Goal: Task Accomplishment & Management: Manage account settings

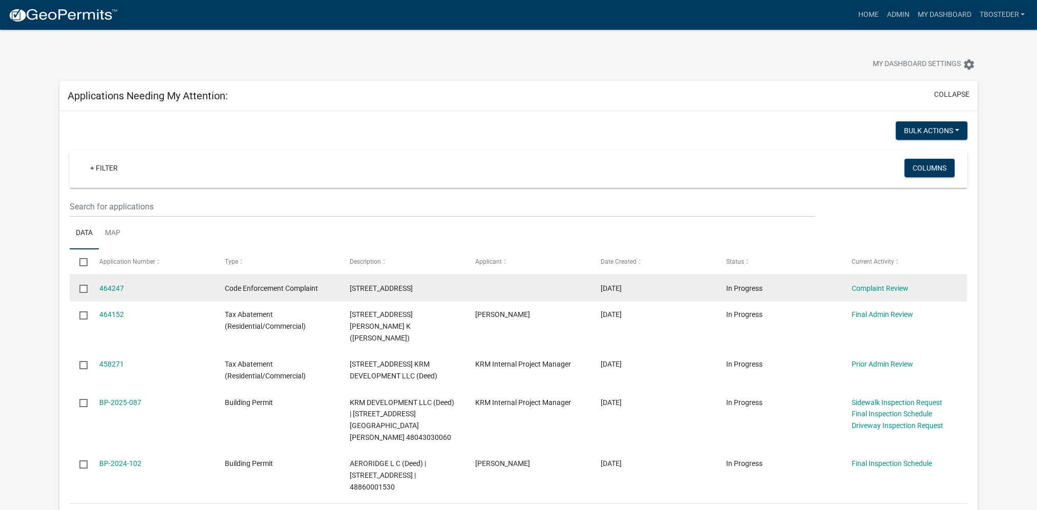
drag, startPoint x: 347, startPoint y: 287, endPoint x: 424, endPoint y: 291, distance: 77.4
click at [424, 291] on datatable-body-cell "[STREET_ADDRESS]" at bounding box center [402, 288] width 125 height 27
drag, startPoint x: 424, startPoint y: 291, endPoint x: 413, endPoint y: 289, distance: 11.4
copy span "[STREET_ADDRESS]"
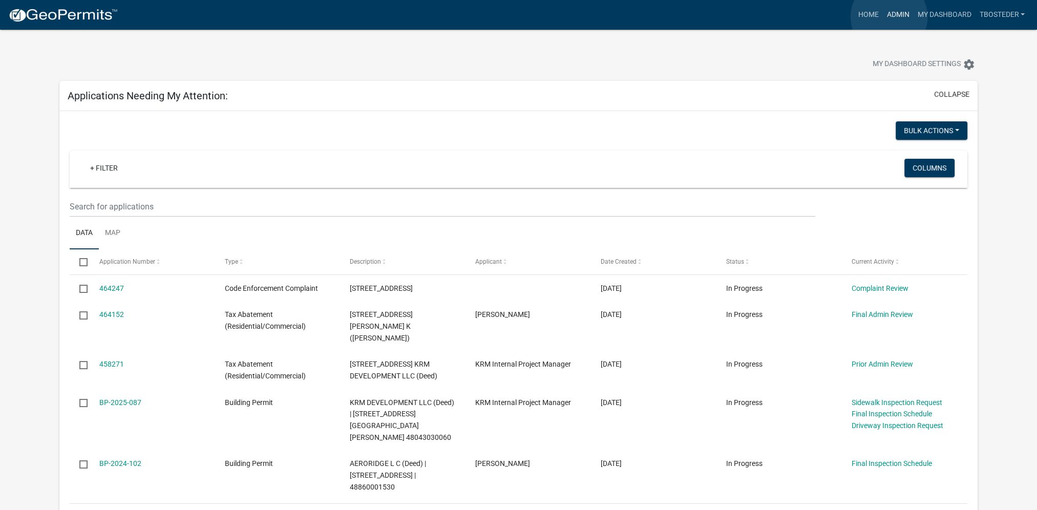
click at [889, 17] on link "Admin" at bounding box center [897, 14] width 31 height 19
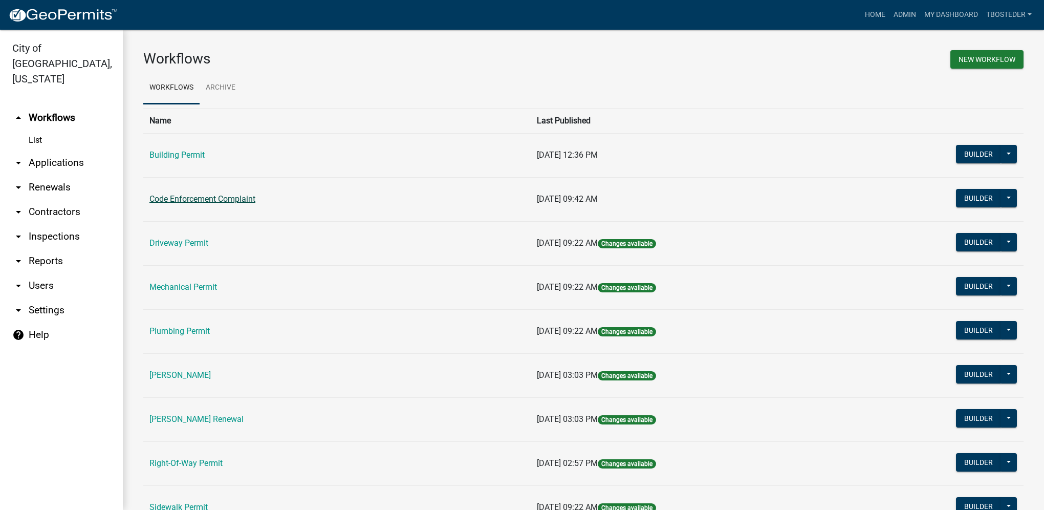
click at [202, 202] on link "Code Enforcement Complaint" at bounding box center [202, 199] width 106 height 10
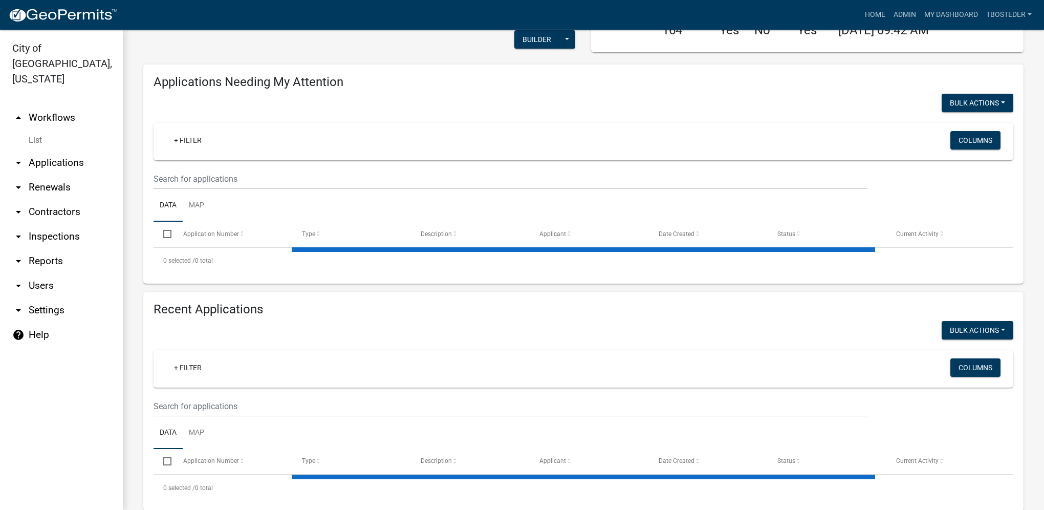
select select "1: 25"
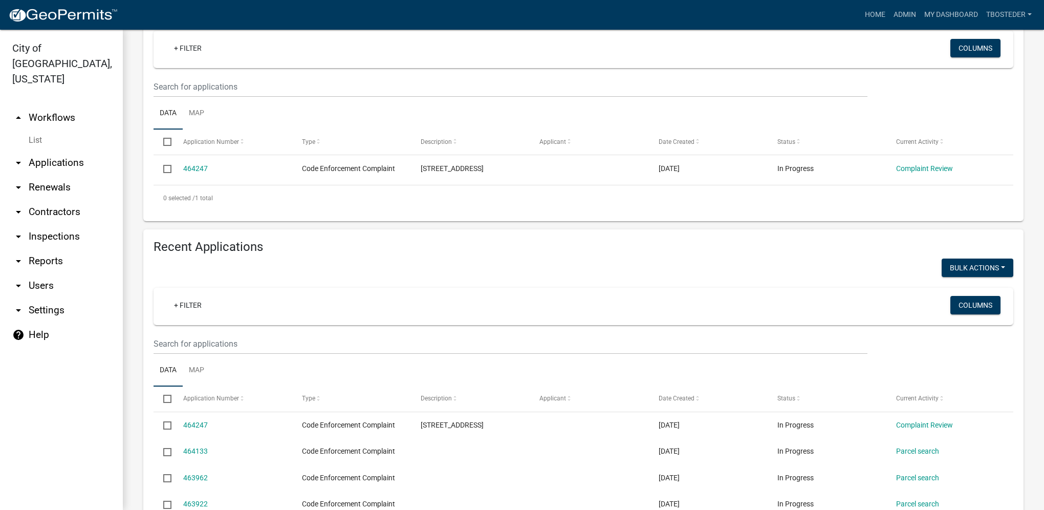
scroll to position [154, 0]
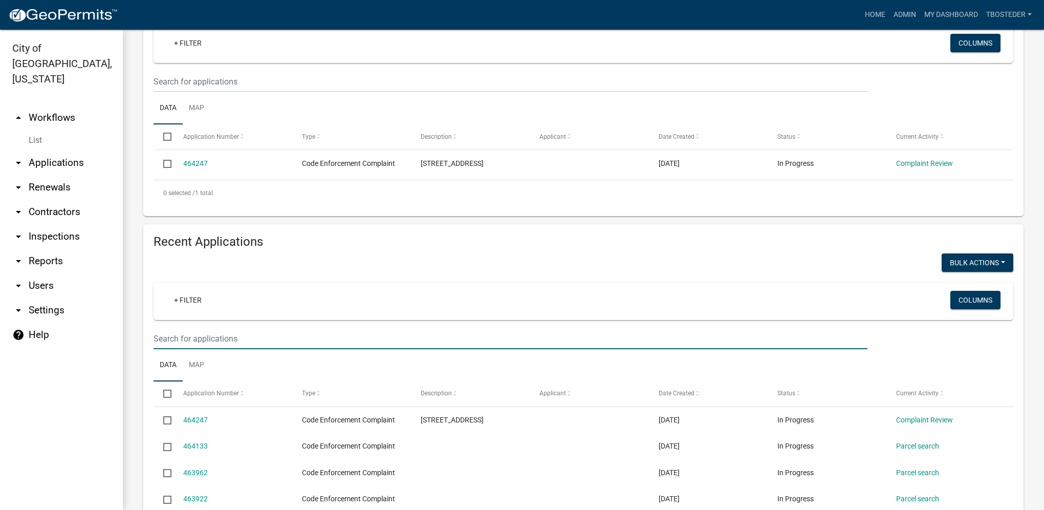
paste input "[STREET_ADDRESS]"
type input "[STREET_ADDRESS]"
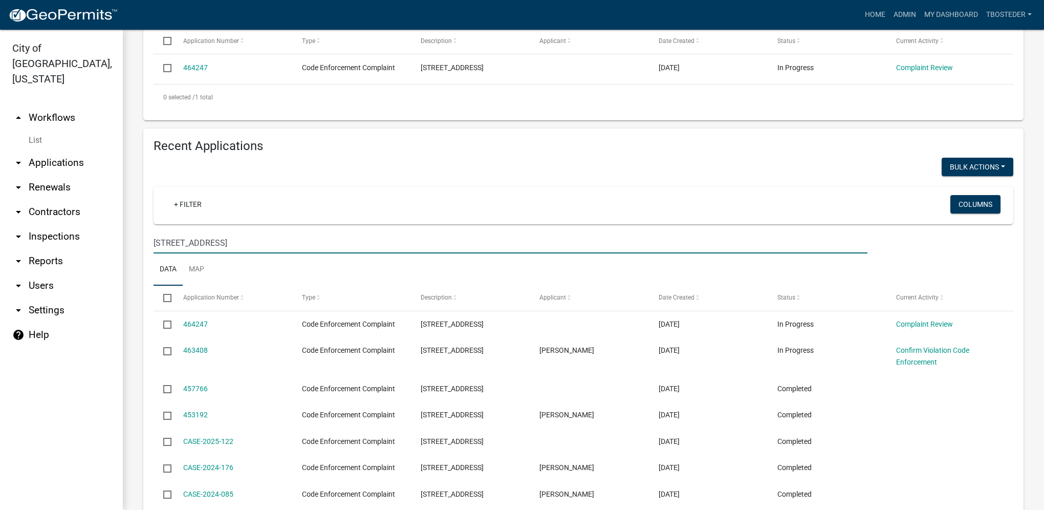
scroll to position [256, 0]
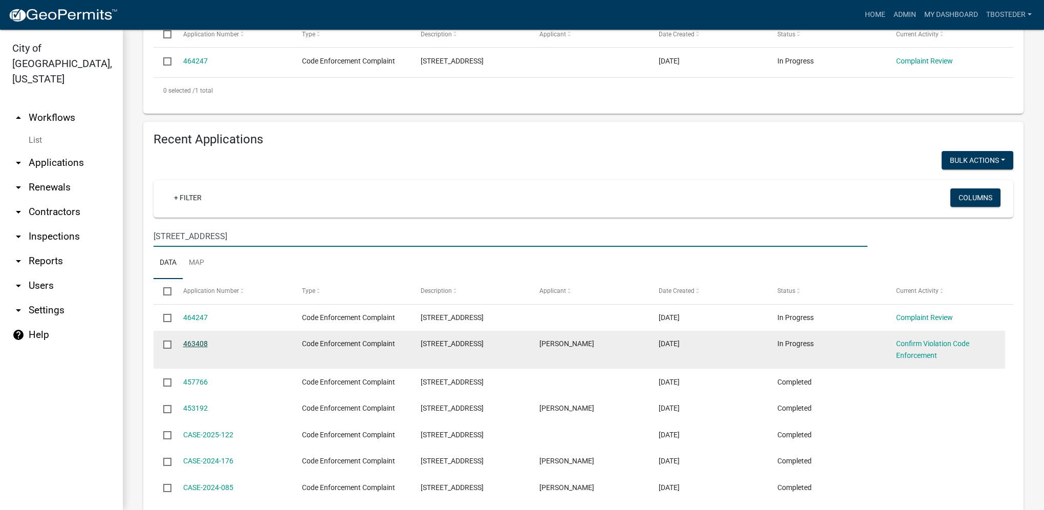
click at [197, 347] on link "463408" at bounding box center [195, 343] width 25 height 8
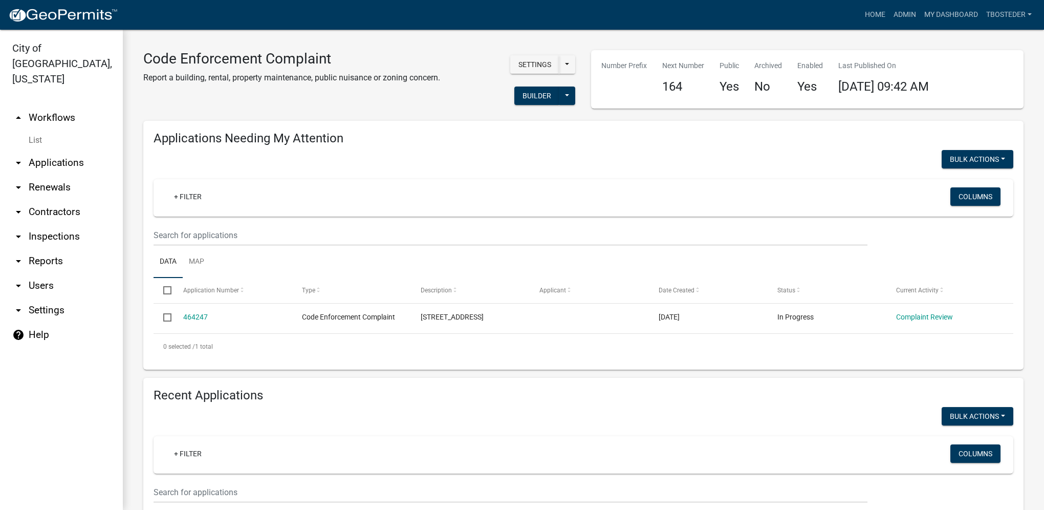
select select "1: 25"
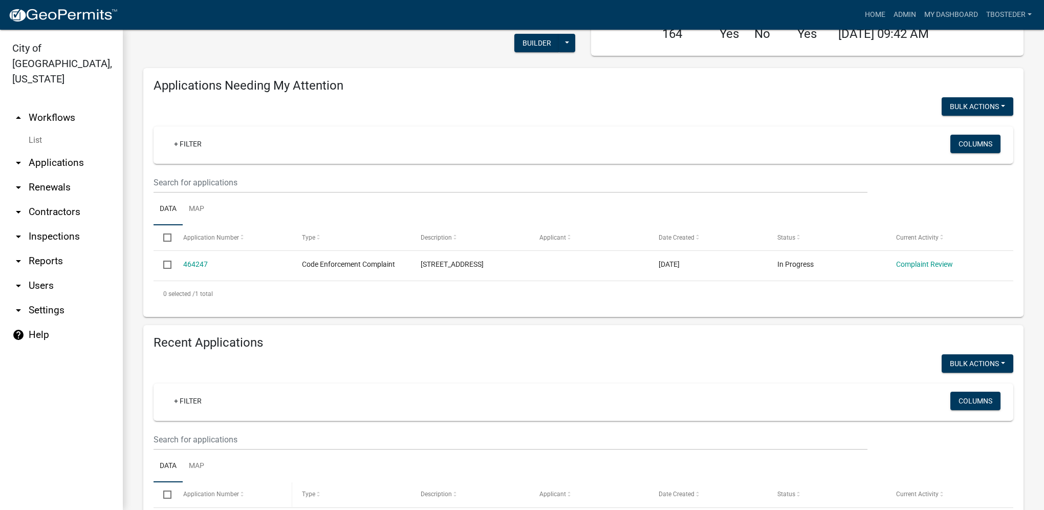
scroll to position [154, 0]
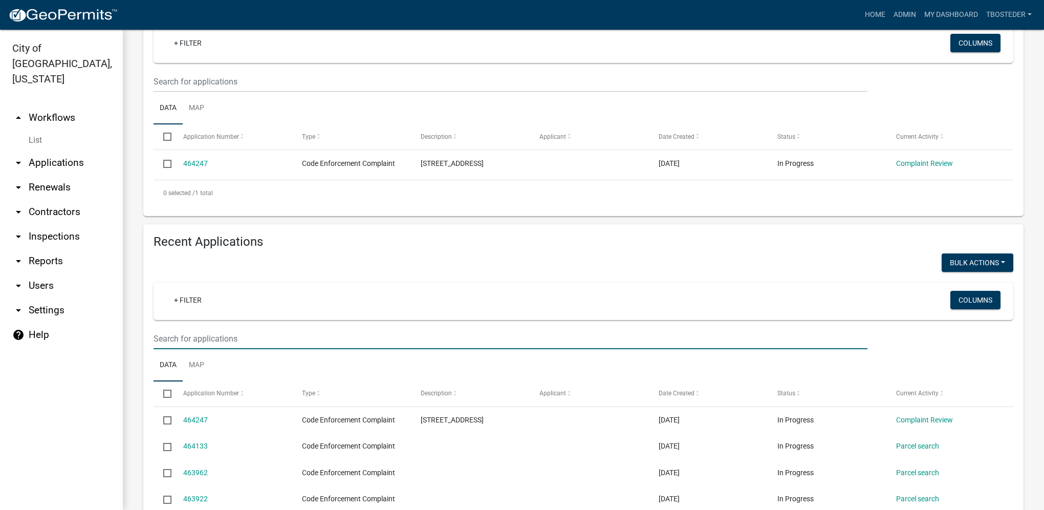
paste input "[STREET_ADDRESS]"
type input "[STREET_ADDRESS]"
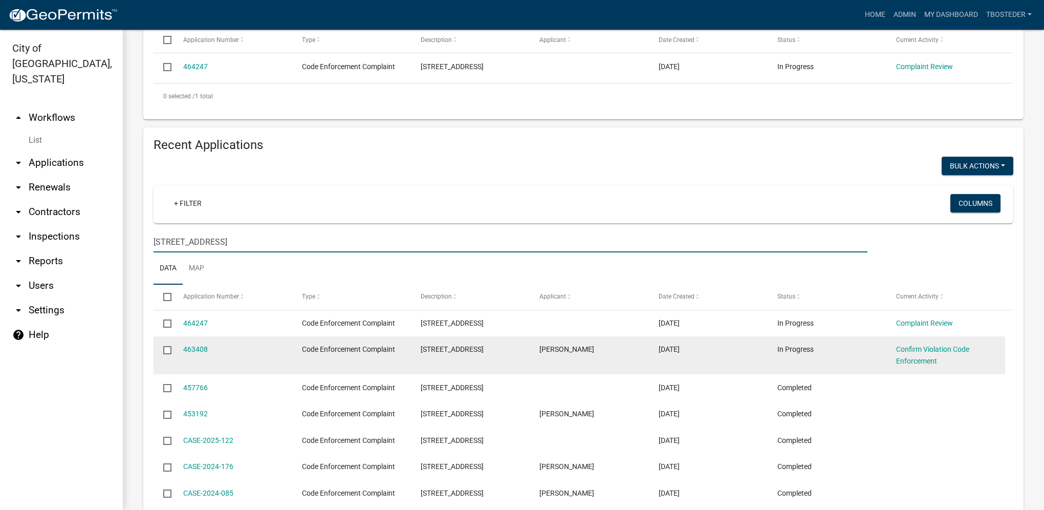
scroll to position [256, 0]
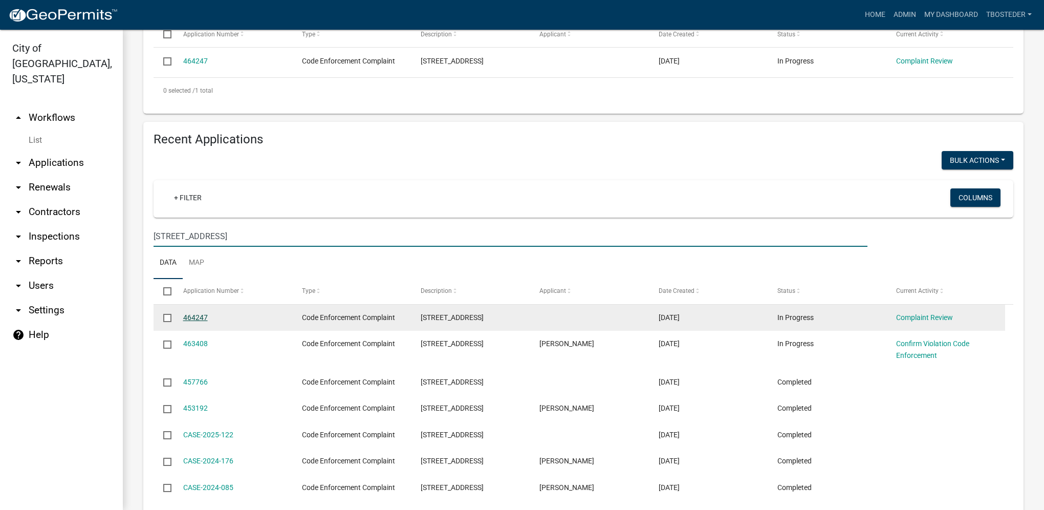
click at [205, 318] on link "464247" at bounding box center [195, 317] width 25 height 8
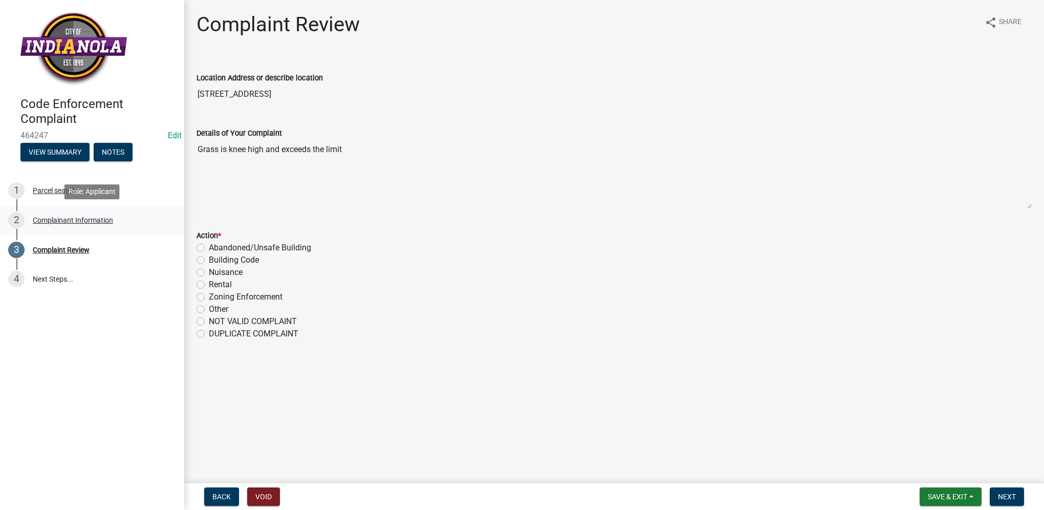
click at [74, 218] on div "Complainant Information" at bounding box center [73, 220] width 80 height 7
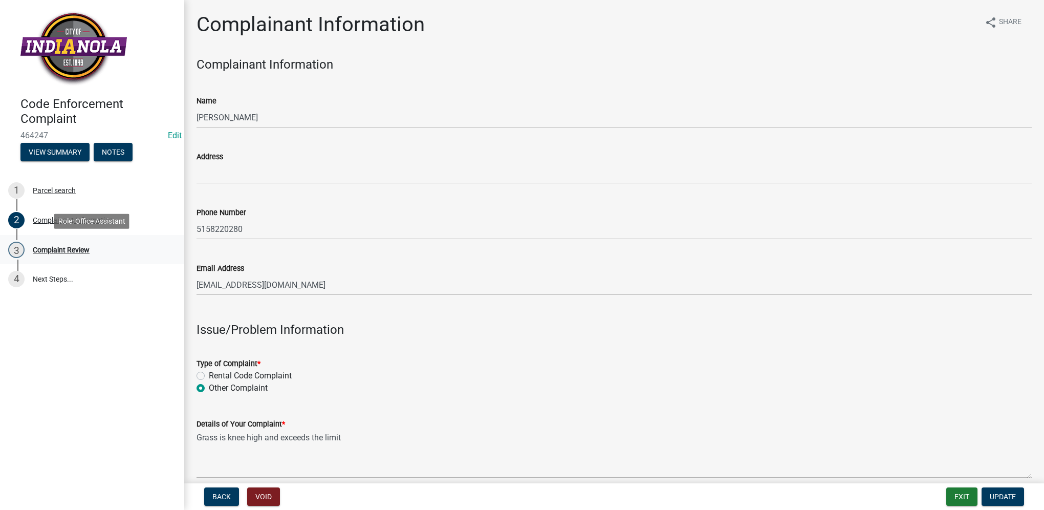
click at [54, 256] on div "3 Complaint Review" at bounding box center [88, 250] width 160 height 16
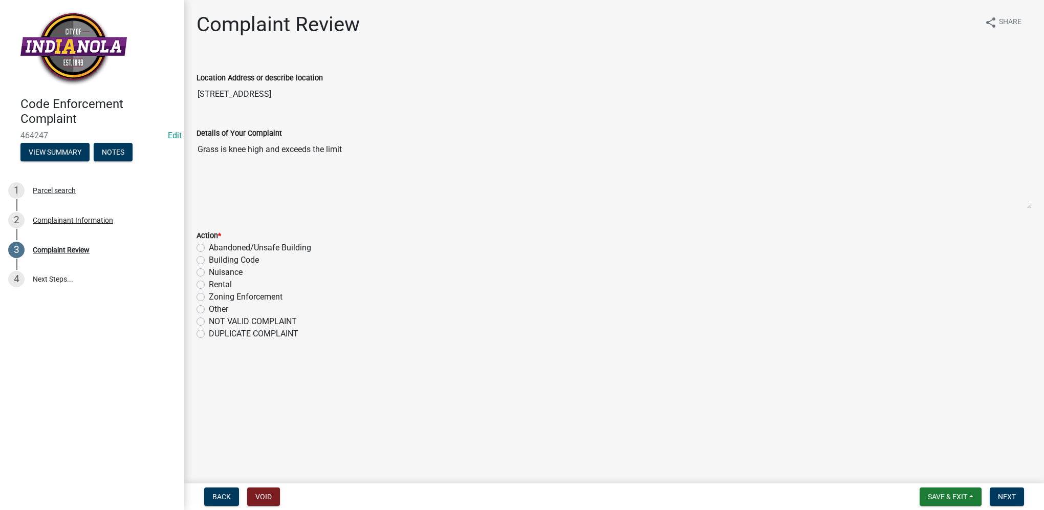
click at [209, 332] on label "DUPLICATE COMPLAINT" at bounding box center [254, 334] width 90 height 12
click at [209, 332] on input "DUPLICATE COMPLAINT" at bounding box center [212, 331] width 7 height 7
radio input "true"
click at [1007, 495] on span "Next" at bounding box center [1007, 496] width 18 height 8
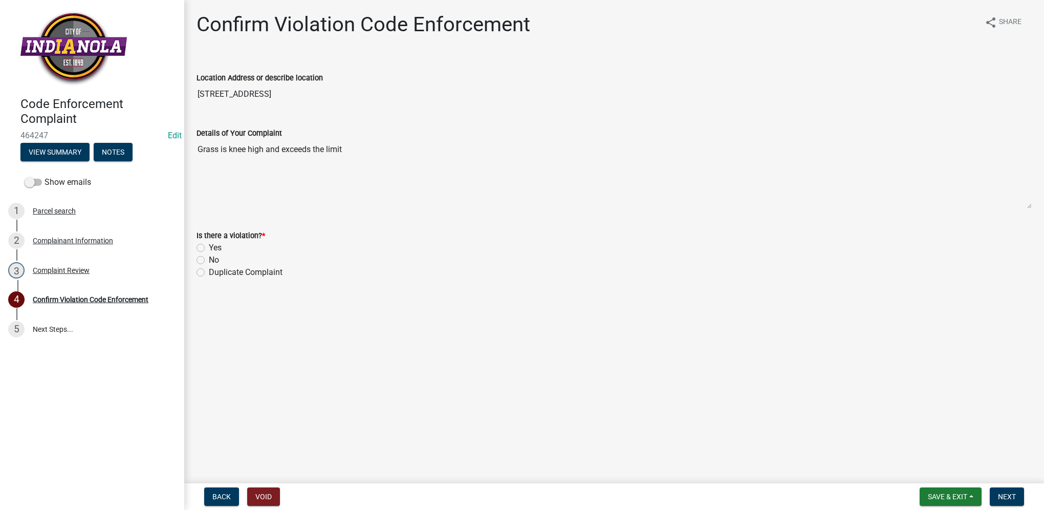
click at [209, 271] on label "Duplicate Complaint" at bounding box center [246, 272] width 74 height 12
click at [209, 271] on input "Duplicate Complaint" at bounding box center [212, 269] width 7 height 7
radio input "true"
click at [994, 495] on button "Next" at bounding box center [1007, 496] width 34 height 18
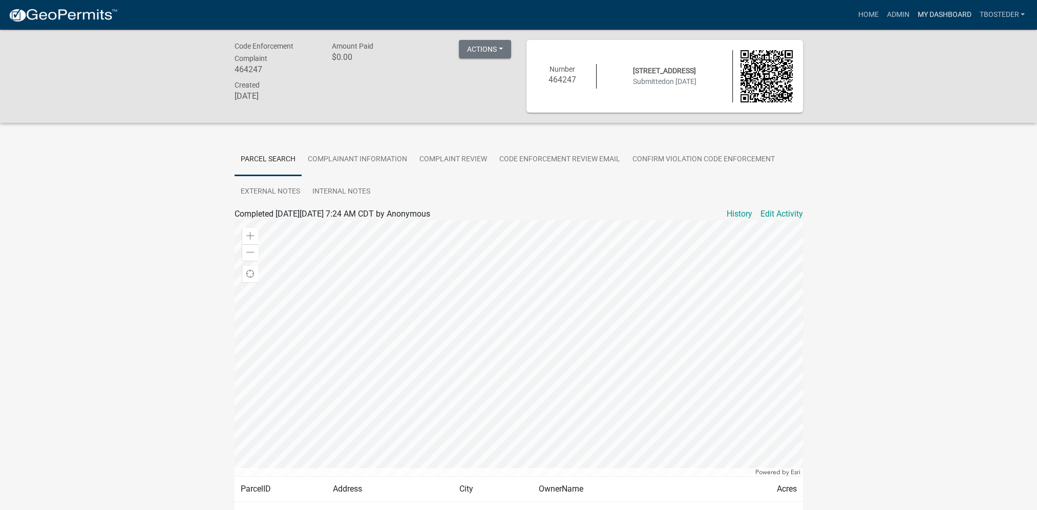
click at [923, 13] on link "My Dashboard" at bounding box center [944, 14] width 62 height 19
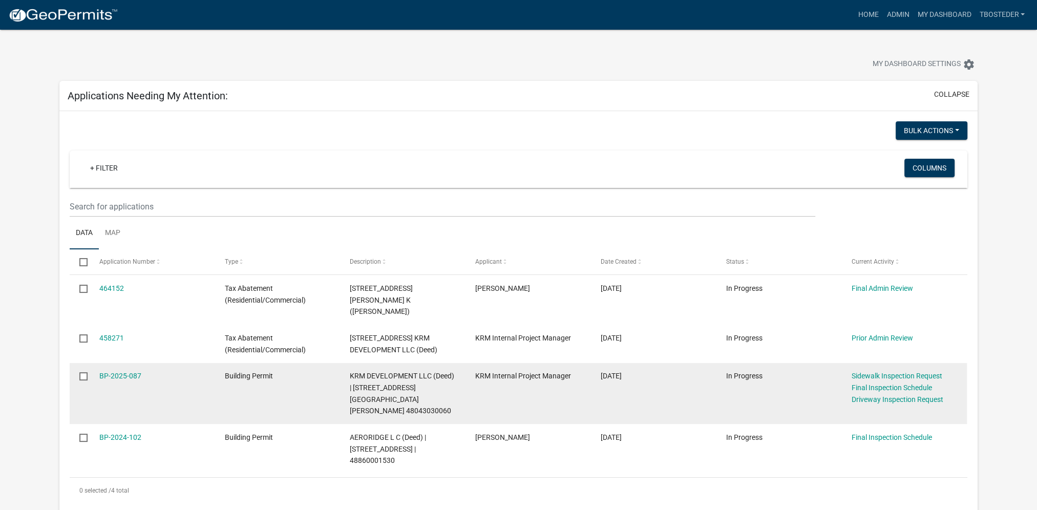
scroll to position [51, 0]
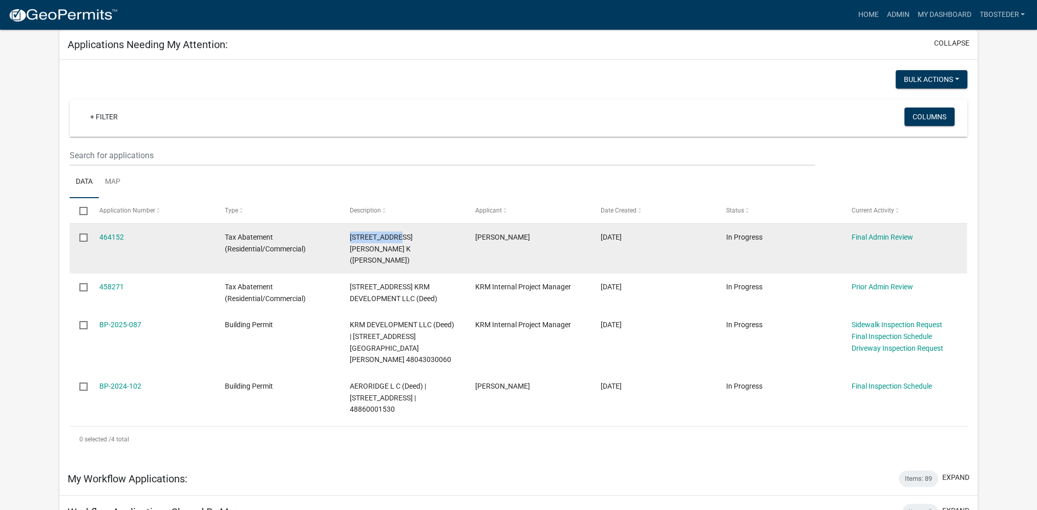
drag, startPoint x: 351, startPoint y: 235, endPoint x: 397, endPoint y: 240, distance: 46.8
click at [397, 240] on span "[STREET_ADDRESS][PERSON_NAME] K ([PERSON_NAME])" at bounding box center [381, 249] width 63 height 32
copy span "[STREET_ADDRESS]"
click at [113, 237] on link "464152" at bounding box center [111, 237] width 25 height 8
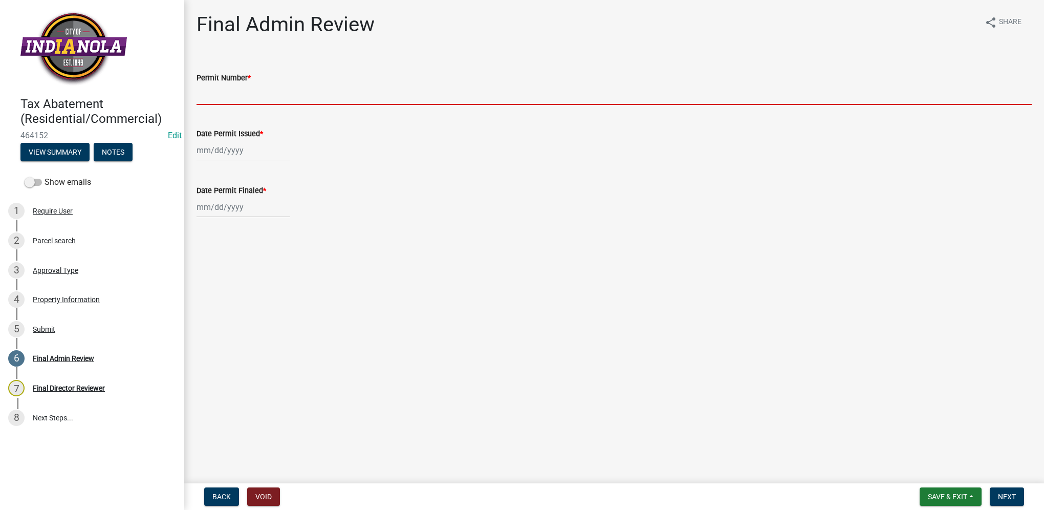
click at [229, 98] on input "Permit Number *" at bounding box center [614, 94] width 835 height 21
paste input "BP-2025-066"
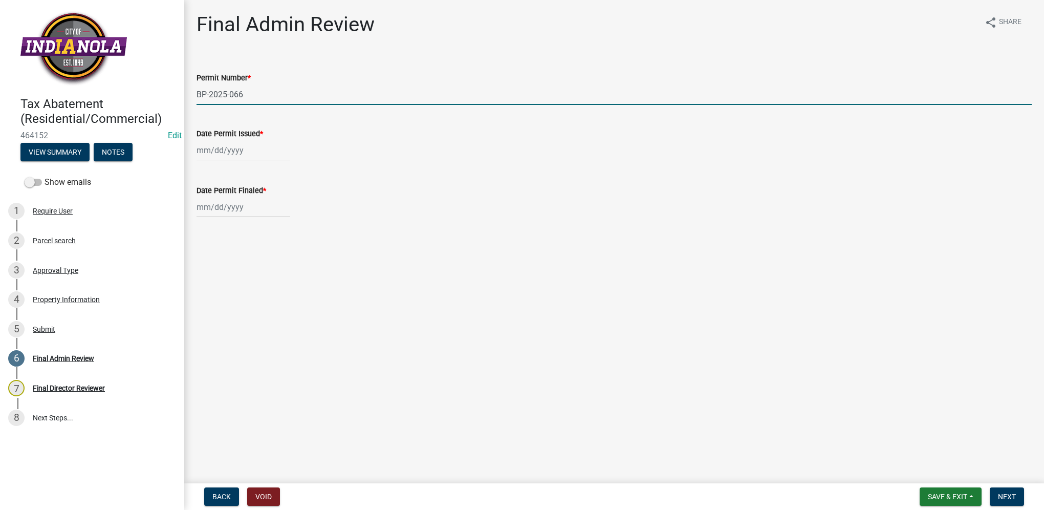
type input "BP-2025-066"
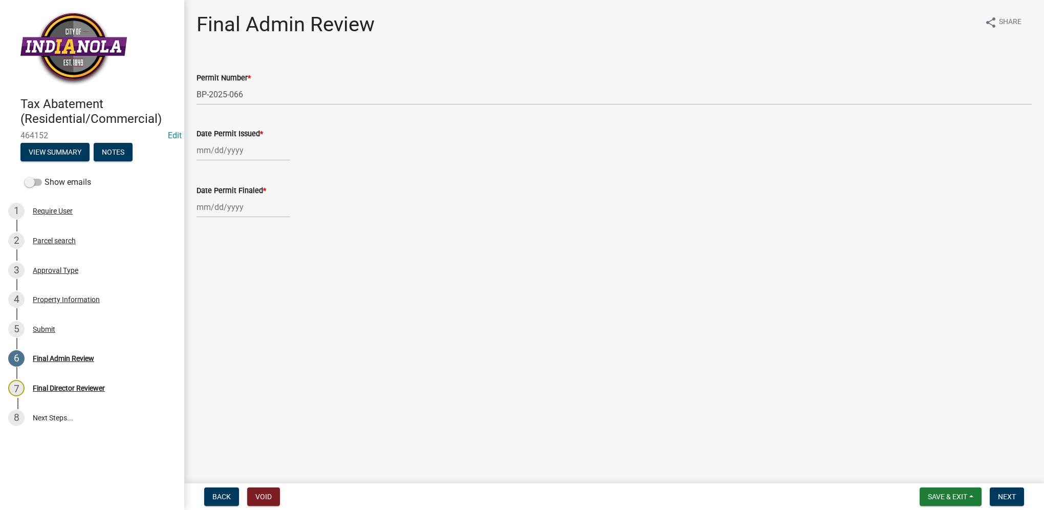
click at [199, 148] on div at bounding box center [244, 150] width 94 height 21
select select "8"
select select "2025"
click at [199, 148] on input "Date Permit Issued *" at bounding box center [244, 150] width 94 height 21
type input "[DATE]"
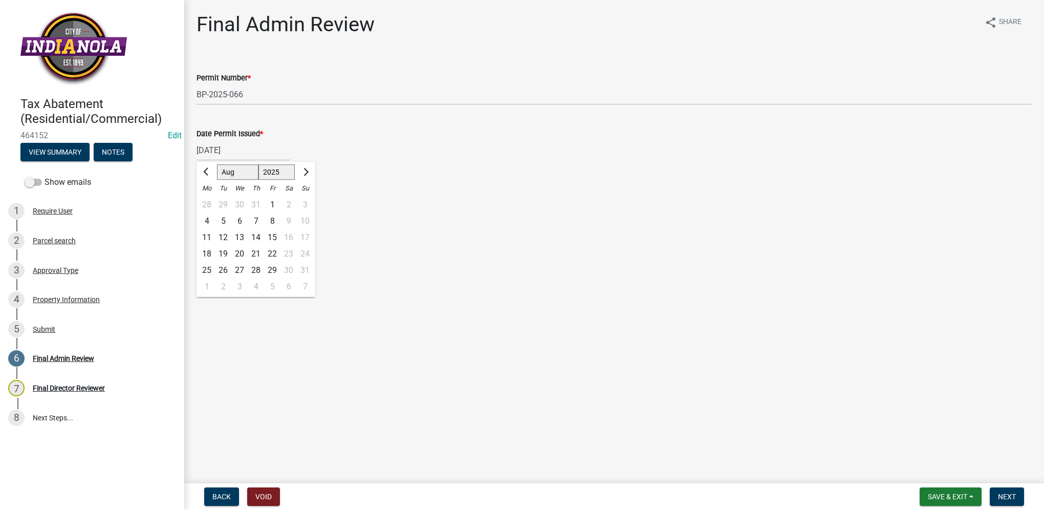
click at [468, 289] on main "Final Admin Review share Share Permit Number * BP-2025-066 Date Permit Issued *…" at bounding box center [614, 239] width 860 height 479
click at [203, 207] on div at bounding box center [244, 207] width 94 height 21
select select "8"
select select "2025"
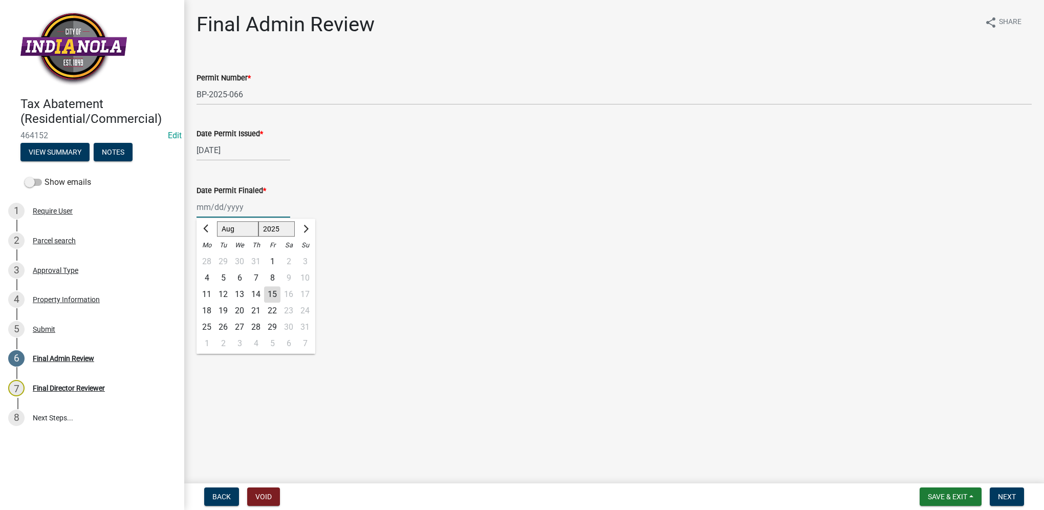
click at [202, 210] on input "Date Permit Finaled *" at bounding box center [244, 207] width 94 height 21
type input "[DATE]"
click at [493, 166] on wm-data-entity-input "Date Permit Issued * [DATE]" at bounding box center [614, 141] width 835 height 57
click at [1009, 498] on span "Next" at bounding box center [1007, 496] width 18 height 8
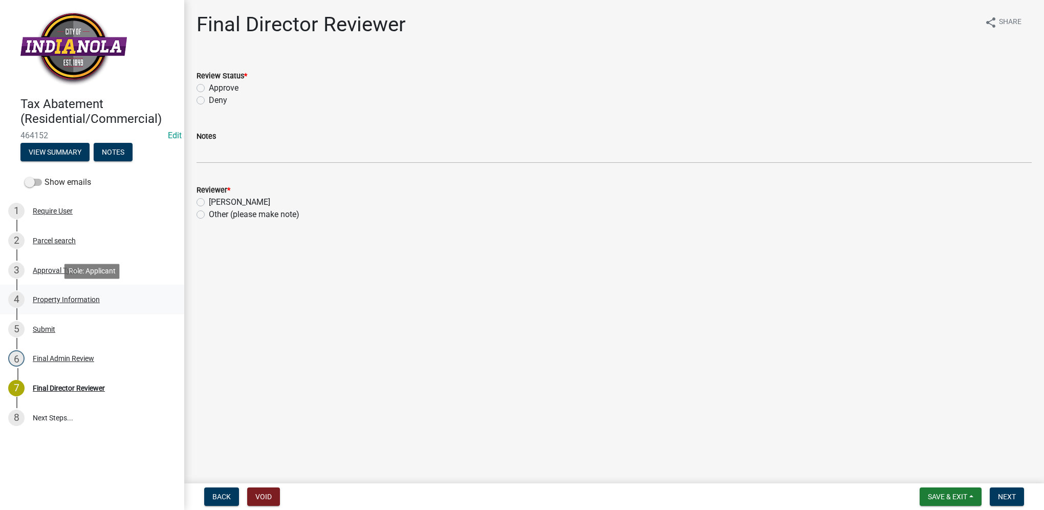
click at [98, 296] on div "Property Information" at bounding box center [66, 299] width 67 height 7
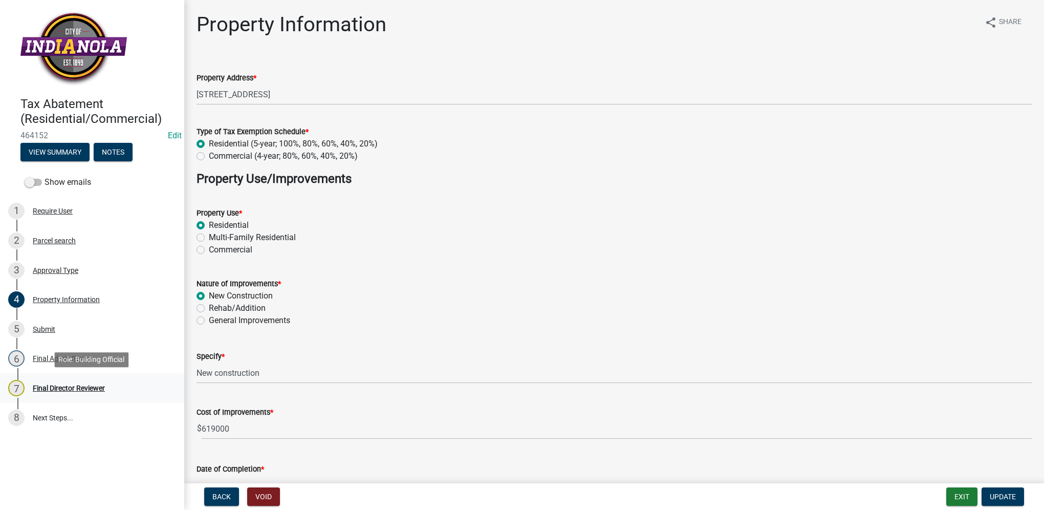
click at [105, 377] on link "7 Final Director Reviewer" at bounding box center [92, 388] width 184 height 30
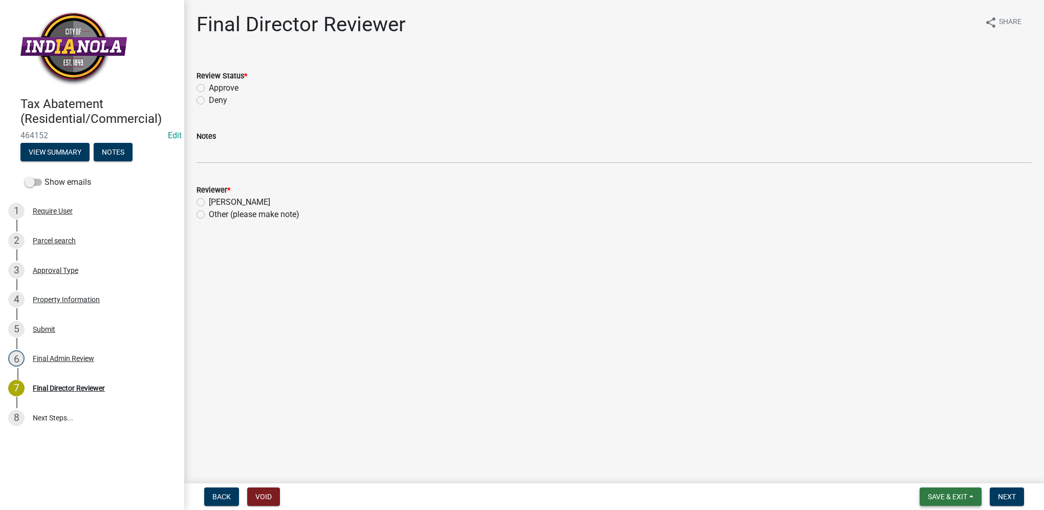
click at [955, 501] on button "Save & Exit" at bounding box center [951, 496] width 62 height 18
click at [948, 467] on button "Save & Exit" at bounding box center [941, 470] width 82 height 25
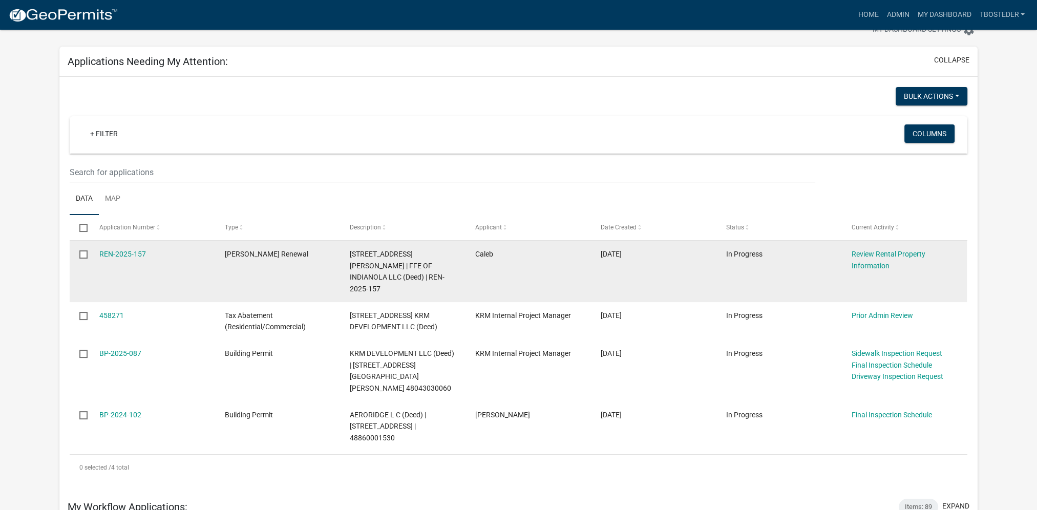
scroll to position [51, 0]
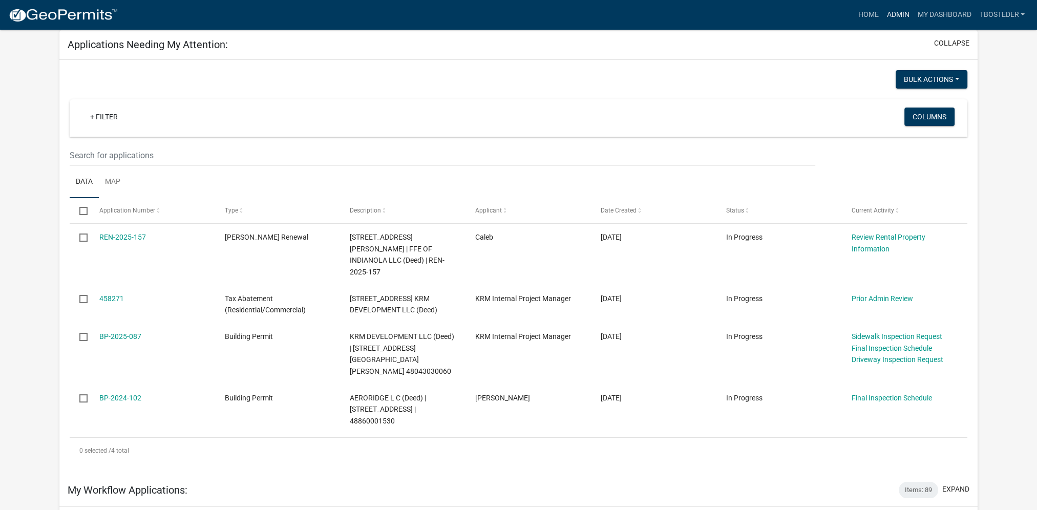
click at [892, 19] on link "Admin" at bounding box center [897, 14] width 31 height 19
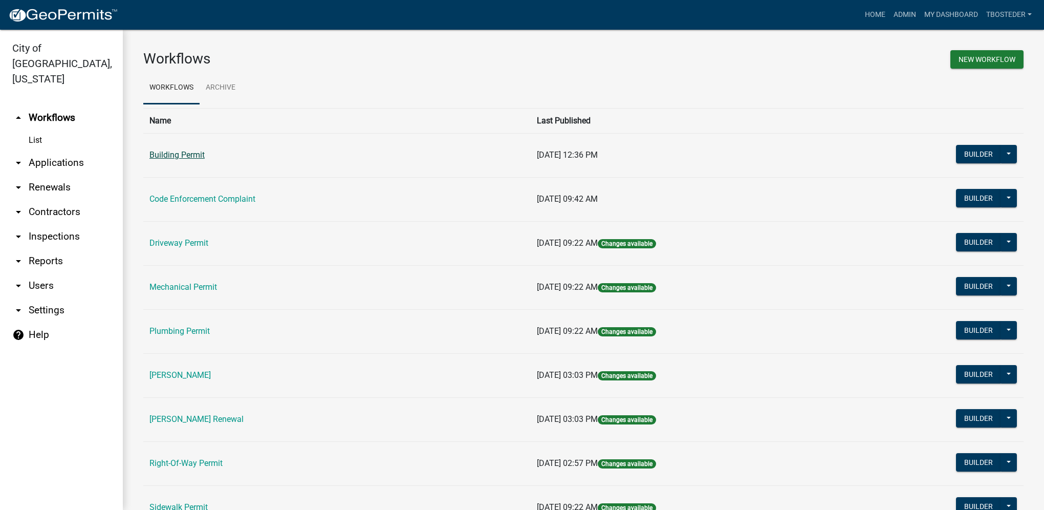
click at [194, 157] on link "Building Permit" at bounding box center [176, 155] width 55 height 10
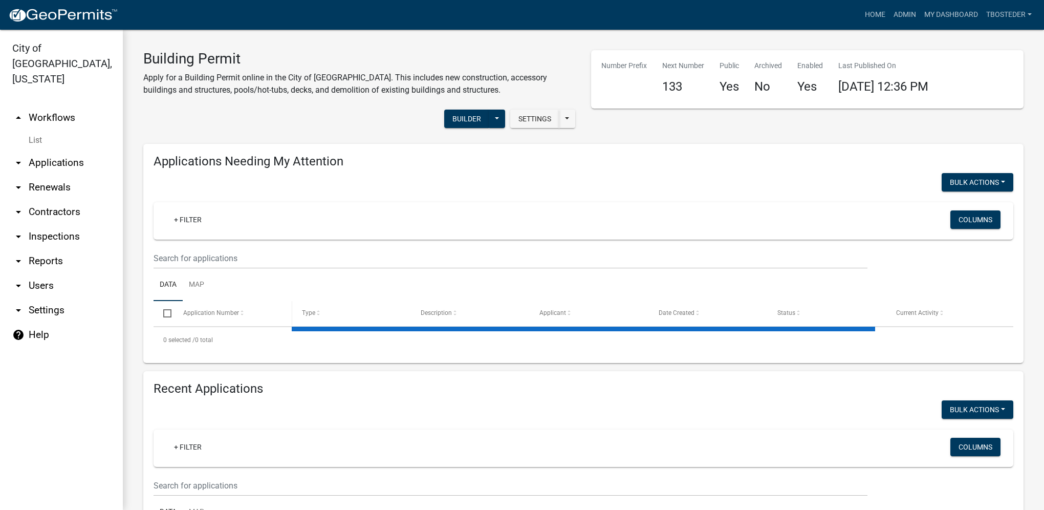
select select "1: 25"
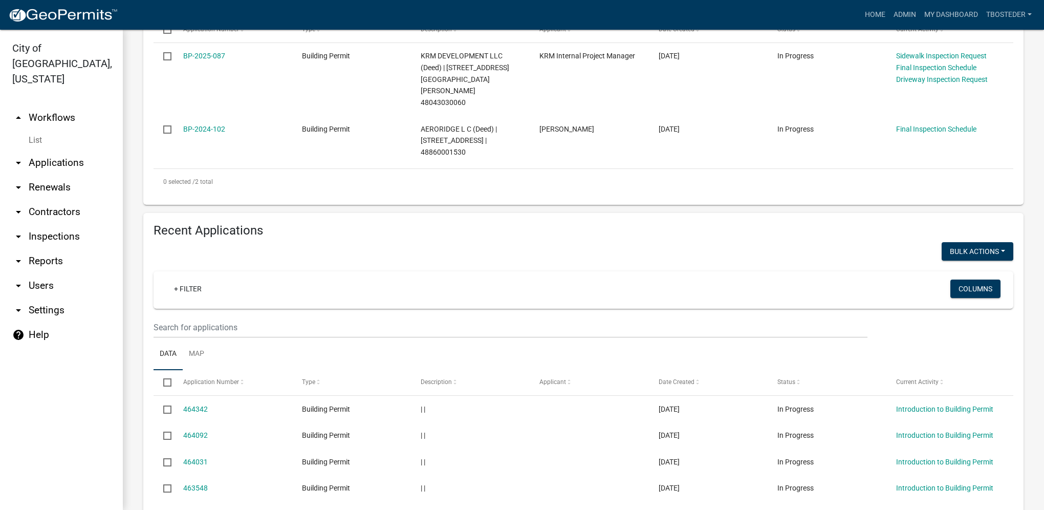
scroll to position [307, 0]
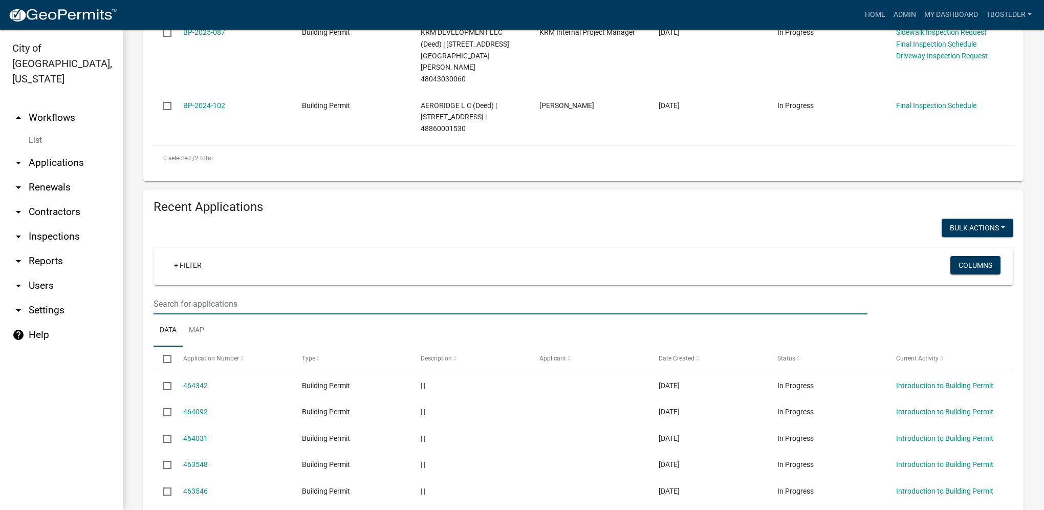
click at [223, 293] on input "text" at bounding box center [511, 303] width 714 height 21
type input "2"
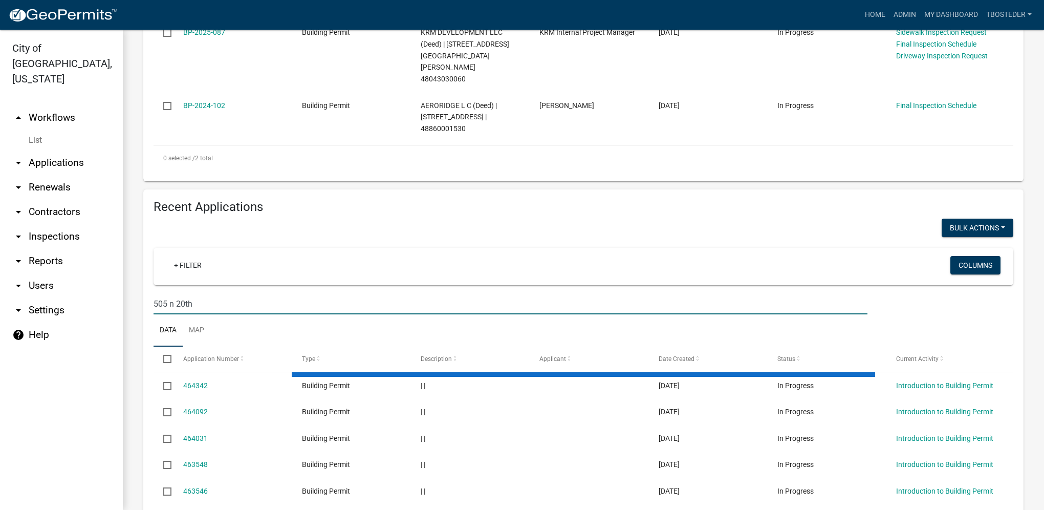
scroll to position [244, 0]
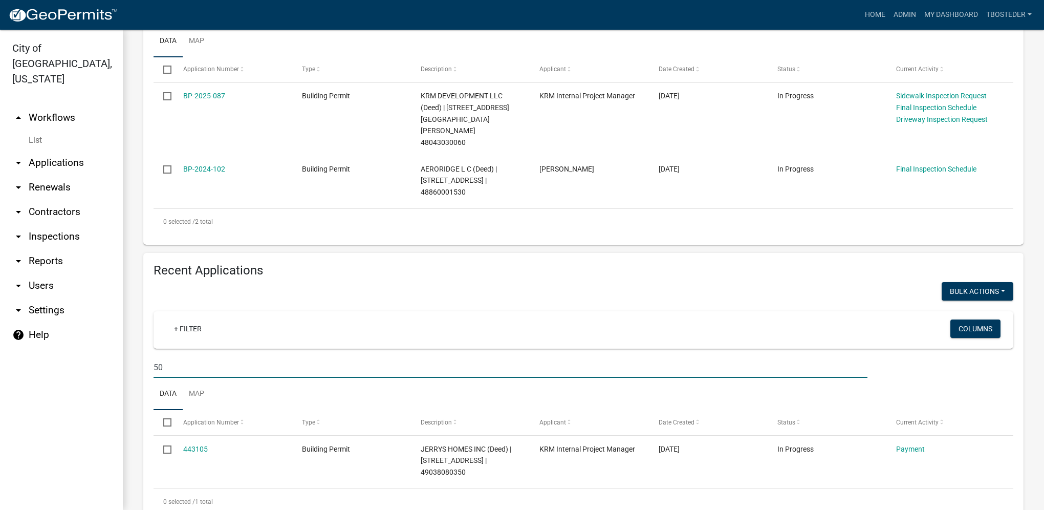
type input "5"
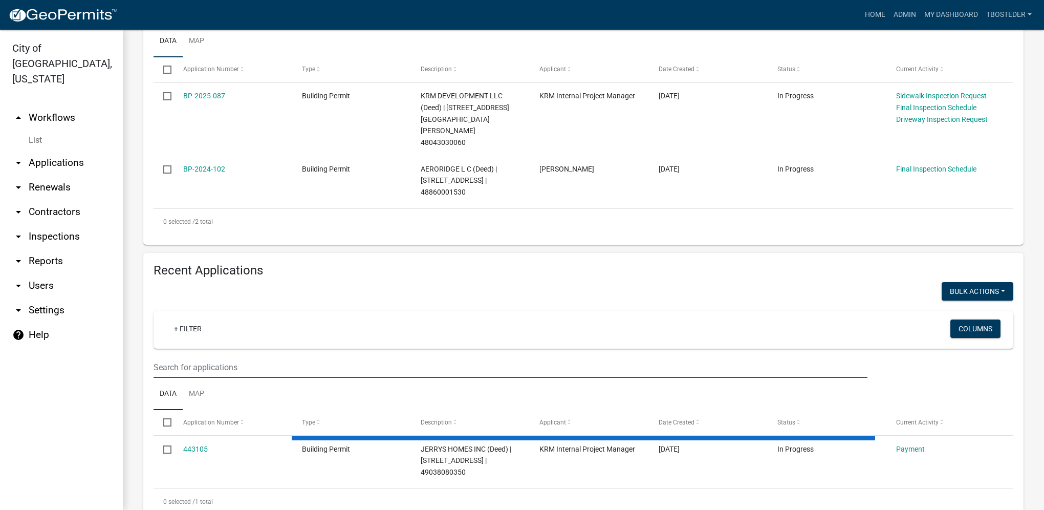
type input "1"
select select "1: 25"
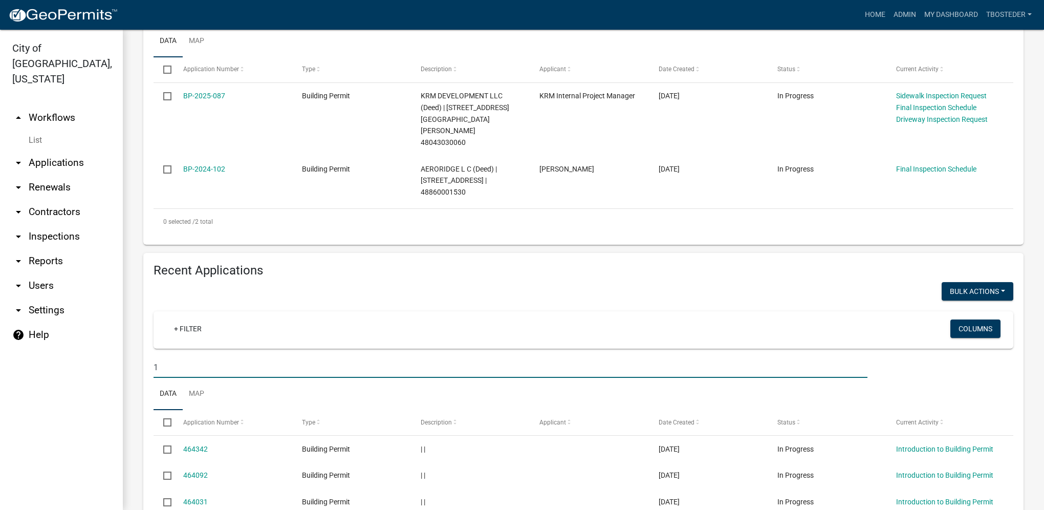
scroll to position [307, 0]
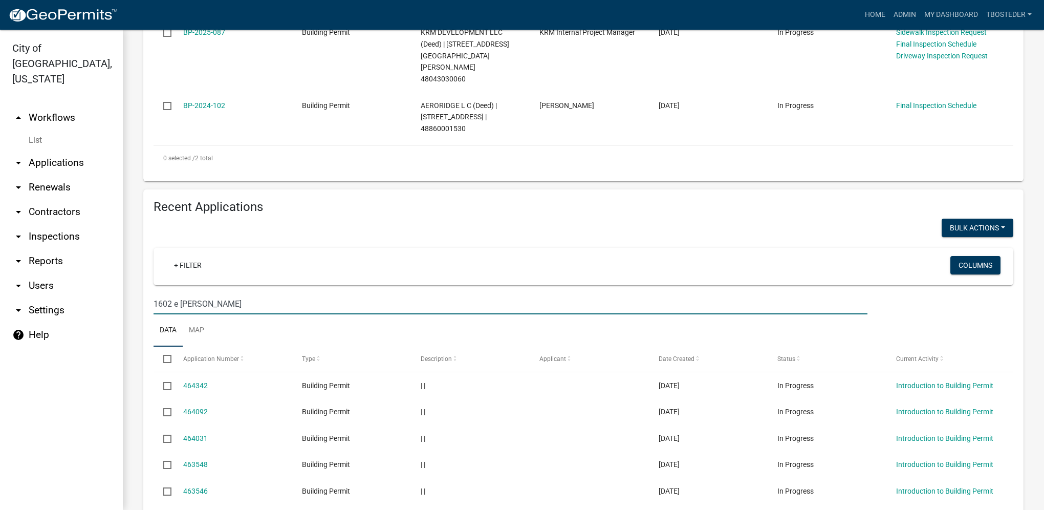
type input "1602 e [PERSON_NAME]"
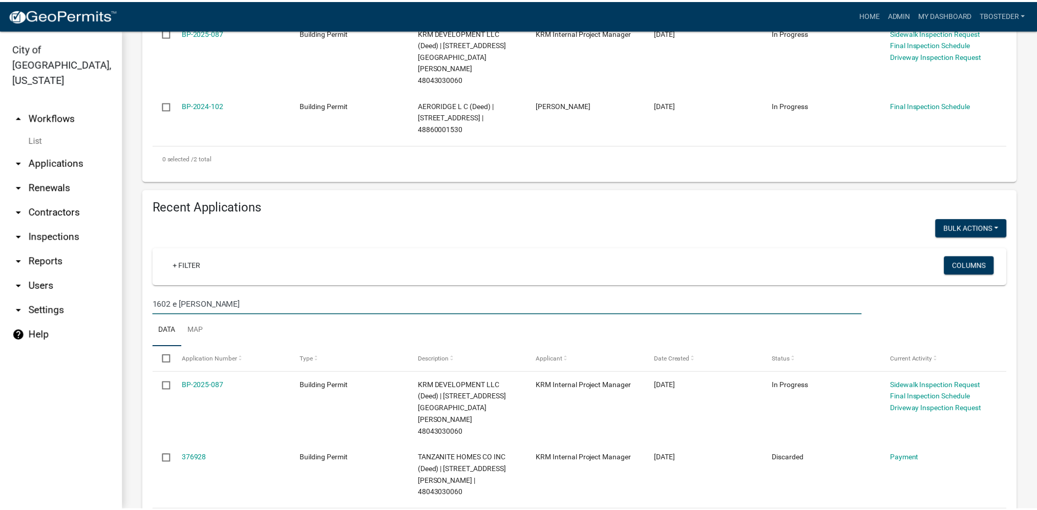
scroll to position [305, 0]
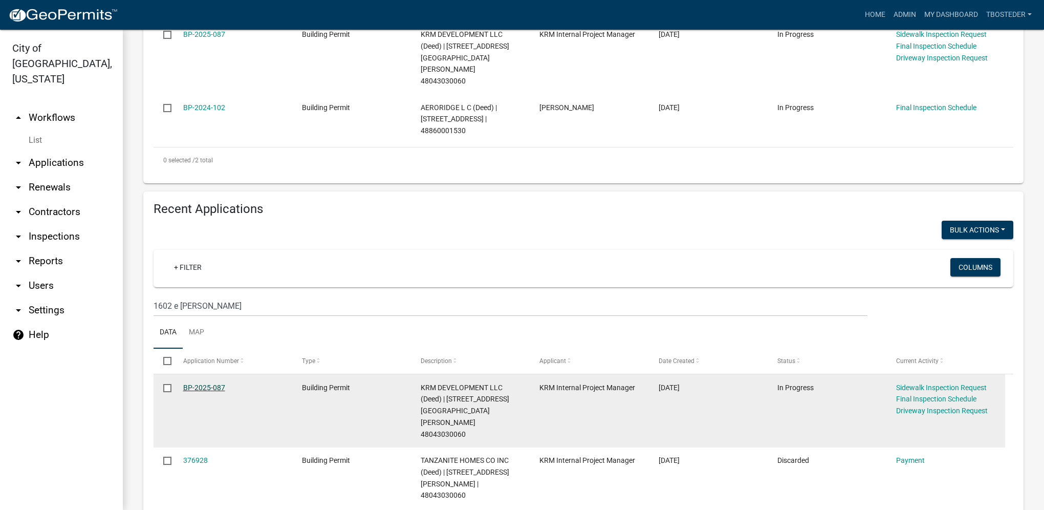
click at [223, 383] on link "BP-2025-087" at bounding box center [204, 387] width 42 height 8
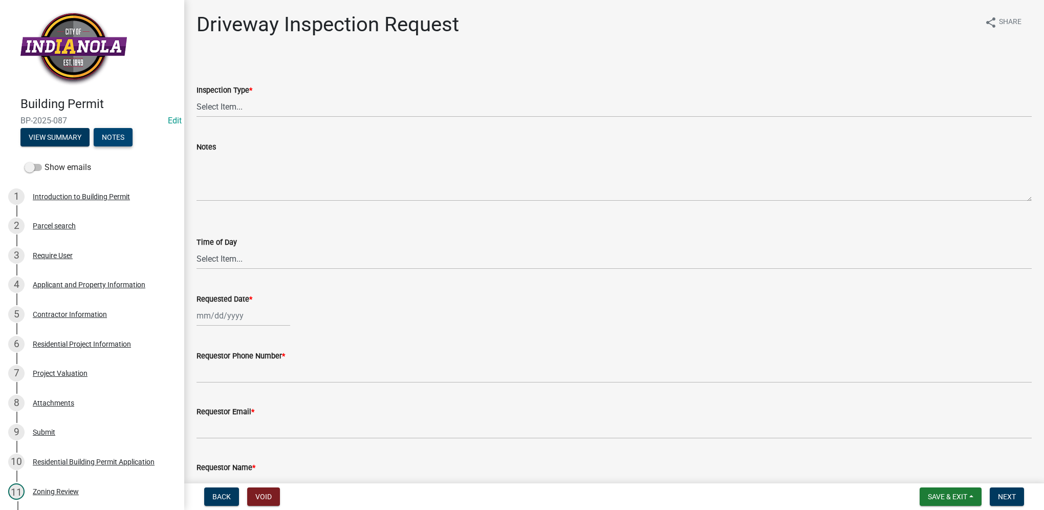
click at [104, 134] on button "Notes" at bounding box center [113, 137] width 39 height 18
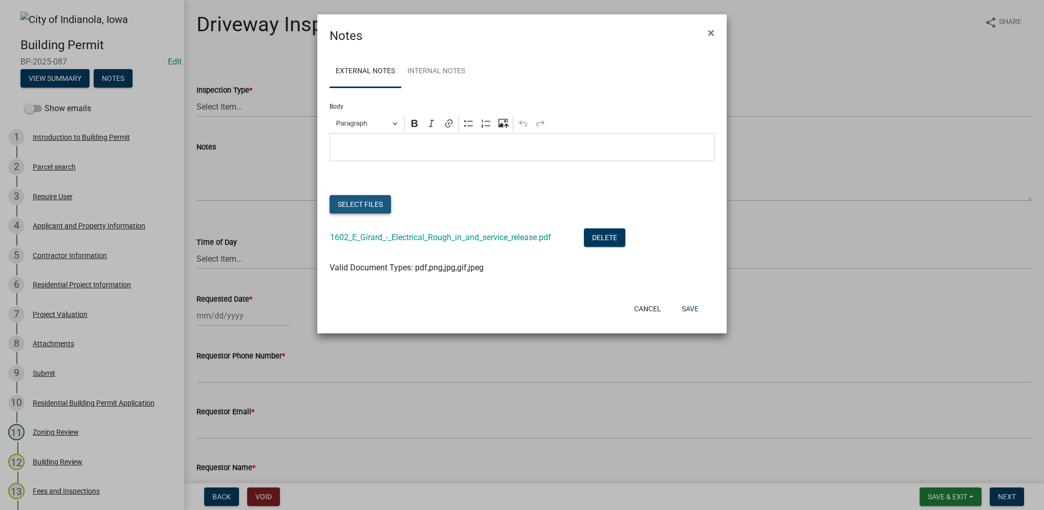
click at [383, 211] on button "Select files" at bounding box center [360, 204] width 61 height 18
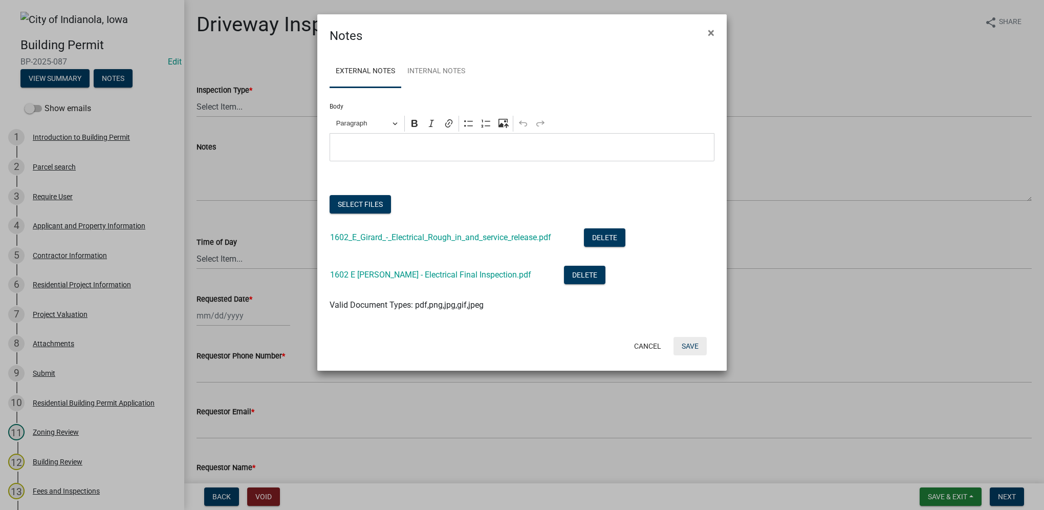
click at [686, 343] on button "Save" at bounding box center [690, 346] width 33 height 18
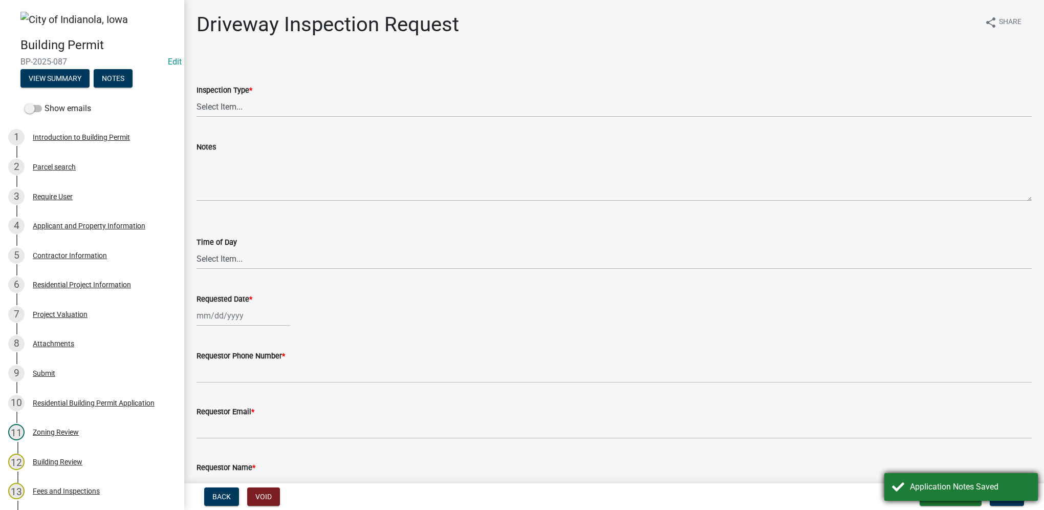
click at [988, 481] on div "Application Notes Saved" at bounding box center [970, 487] width 120 height 12
click at [948, 498] on span "Save & Exit" at bounding box center [947, 496] width 39 height 8
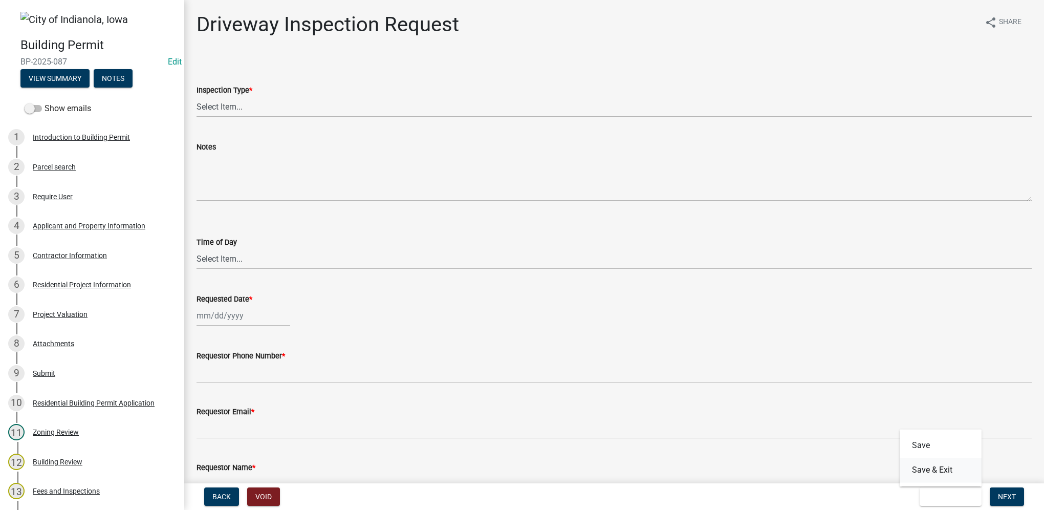
click at [952, 472] on button "Save & Exit" at bounding box center [941, 470] width 82 height 25
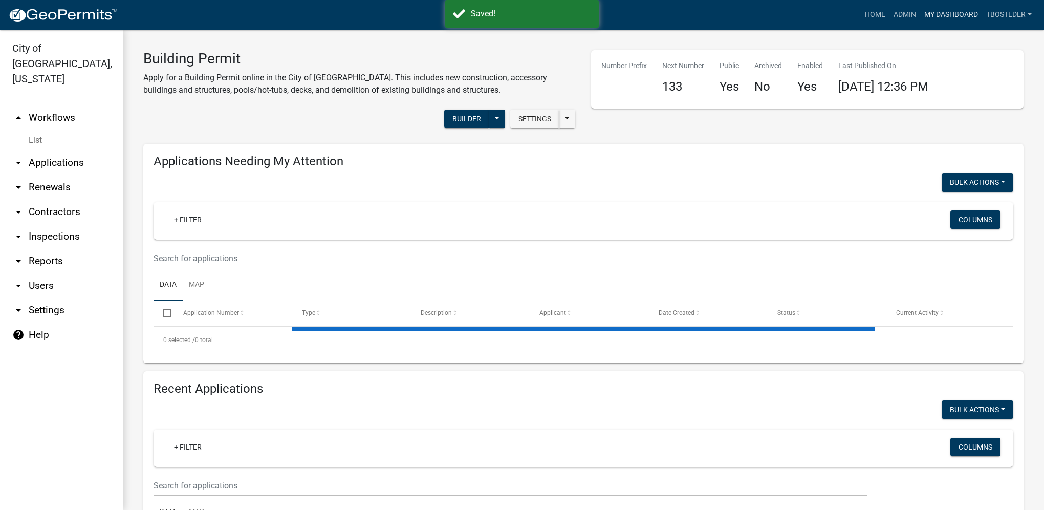
select select "1: 25"
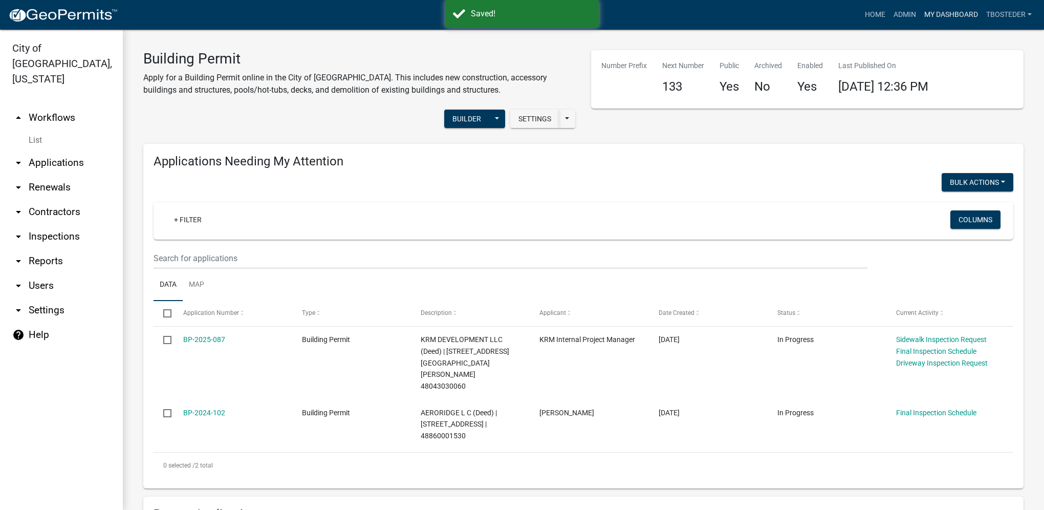
click at [932, 11] on link "My Dashboard" at bounding box center [951, 14] width 62 height 19
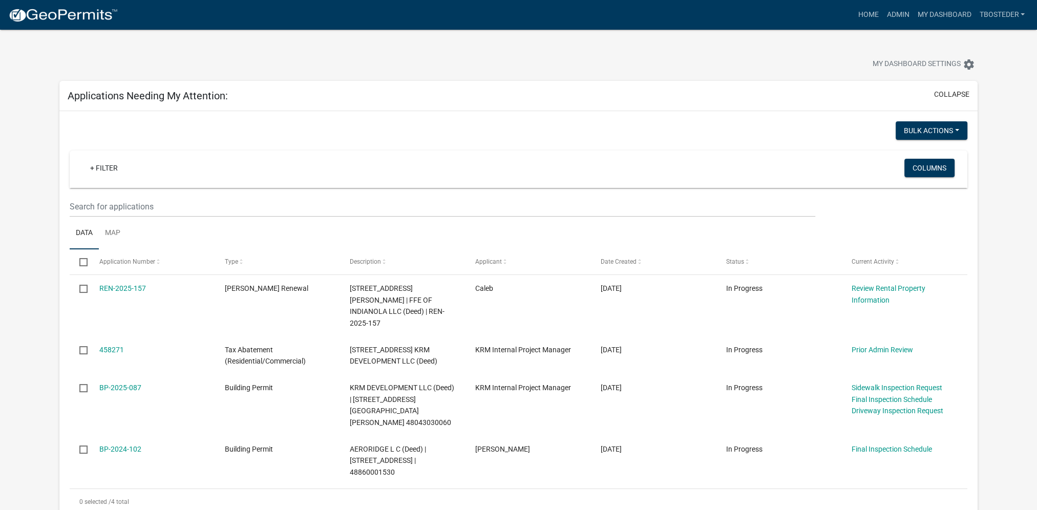
scroll to position [51, 0]
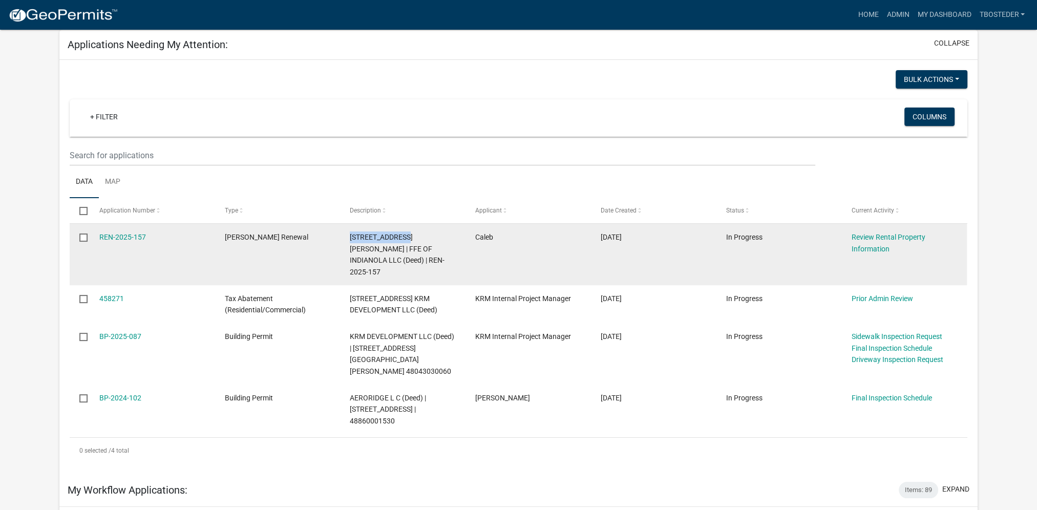
drag, startPoint x: 346, startPoint y: 234, endPoint x: 409, endPoint y: 242, distance: 63.9
click at [409, 242] on datatable-body-cell "[STREET_ADDRESS][PERSON_NAME] | FFE OF INDIANOLA LLC (Deed) | REN-2025-157" at bounding box center [402, 254] width 125 height 61
copy span "[STREET_ADDRESS][PERSON_NAME]"
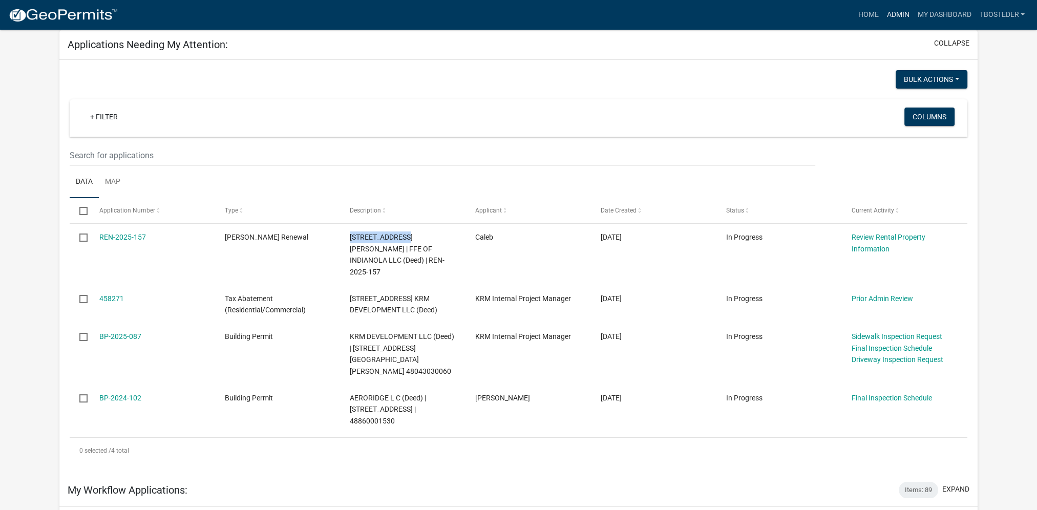
click at [884, 11] on link "Admin" at bounding box center [897, 14] width 31 height 19
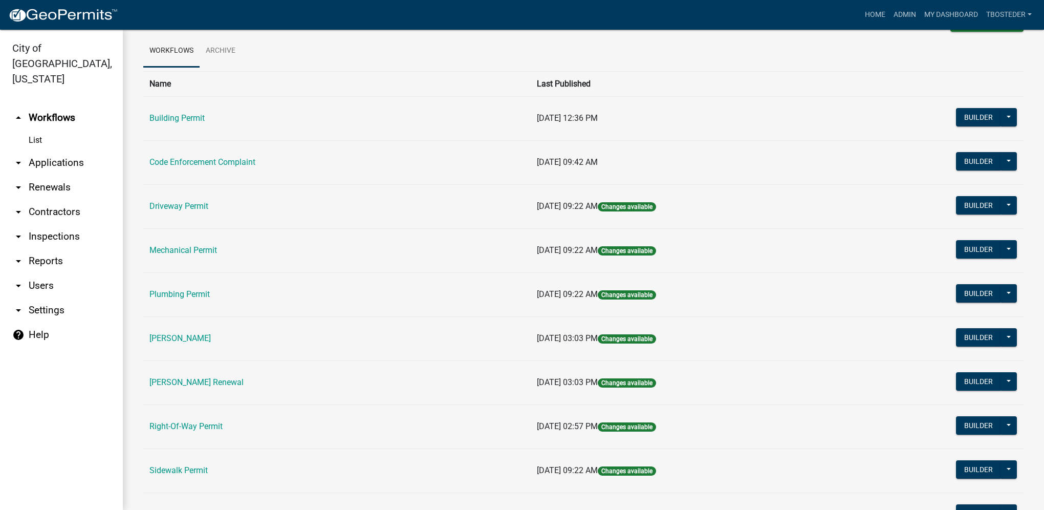
scroll to position [154, 0]
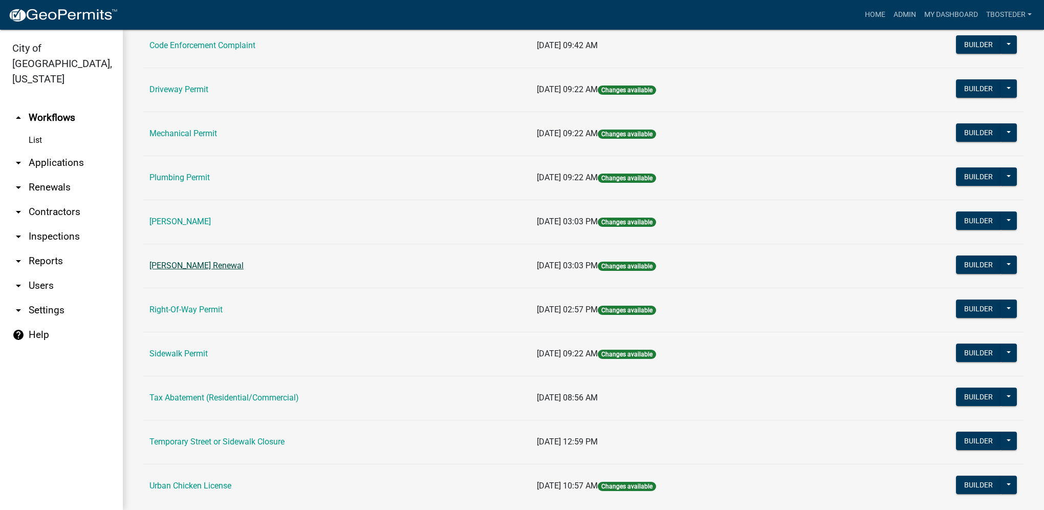
click at [244, 267] on link "[PERSON_NAME] Renewal" at bounding box center [196, 266] width 94 height 10
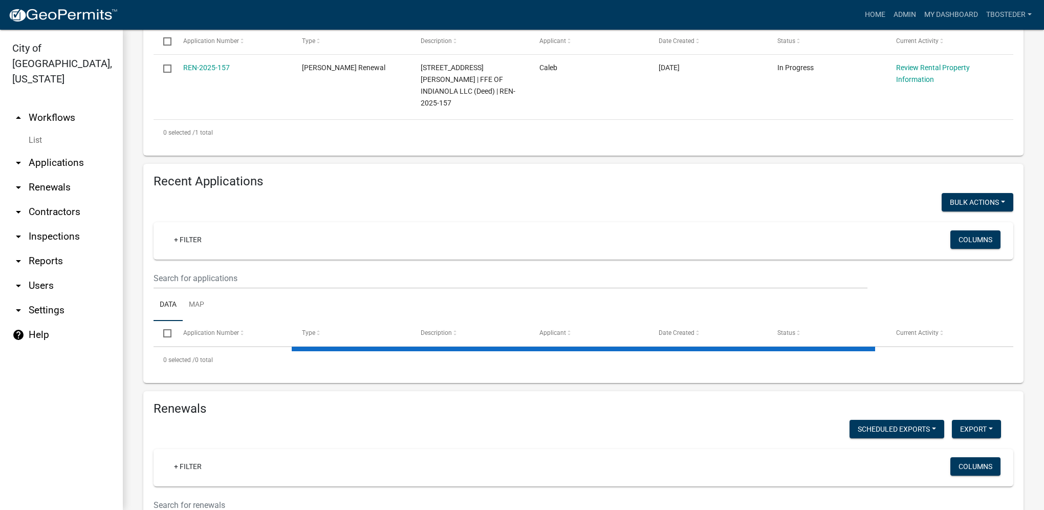
select select "1: 25"
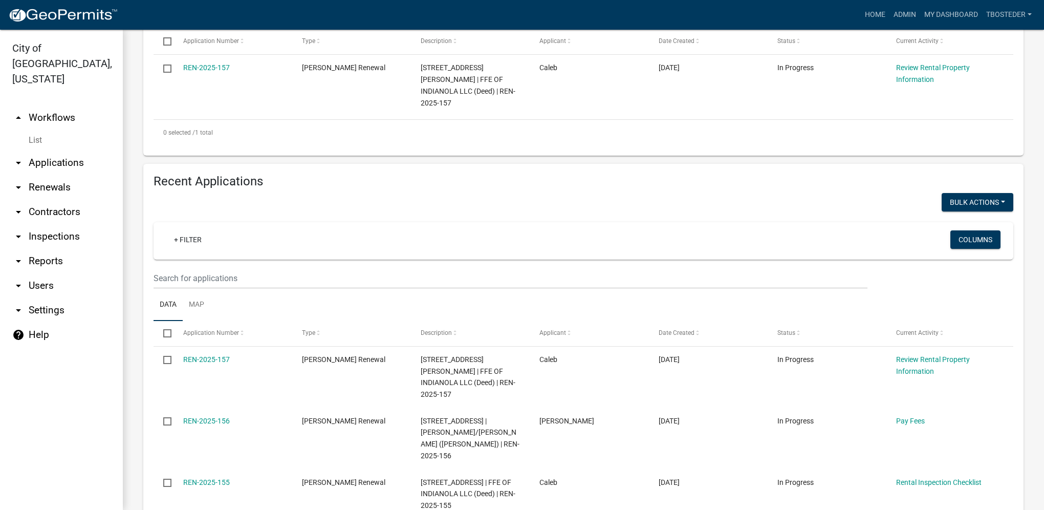
scroll to position [256, 0]
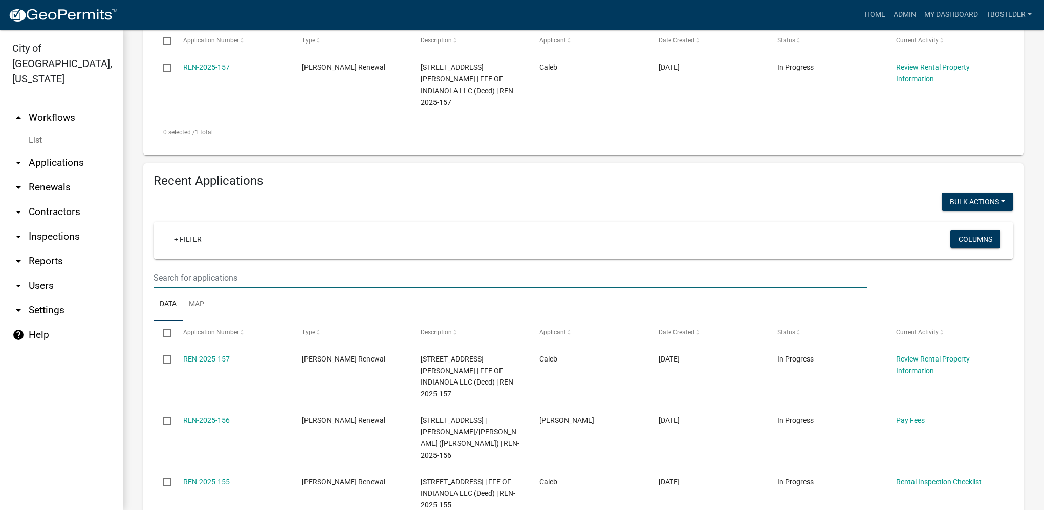
click at [244, 268] on input "text" at bounding box center [511, 277] width 714 height 21
paste input "[STREET_ADDRESS][PERSON_NAME]"
type input "[STREET_ADDRESS][PERSON_NAME]"
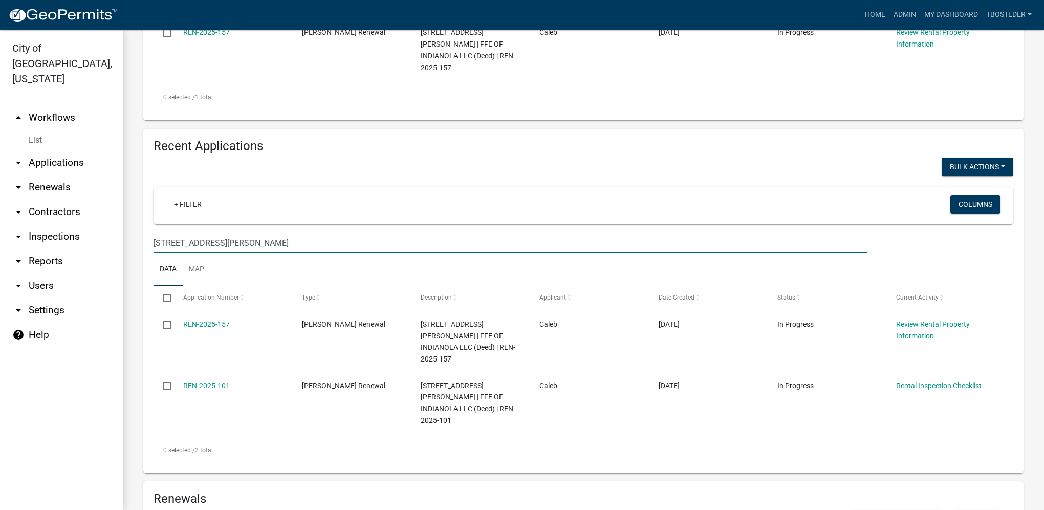
scroll to position [307, 0]
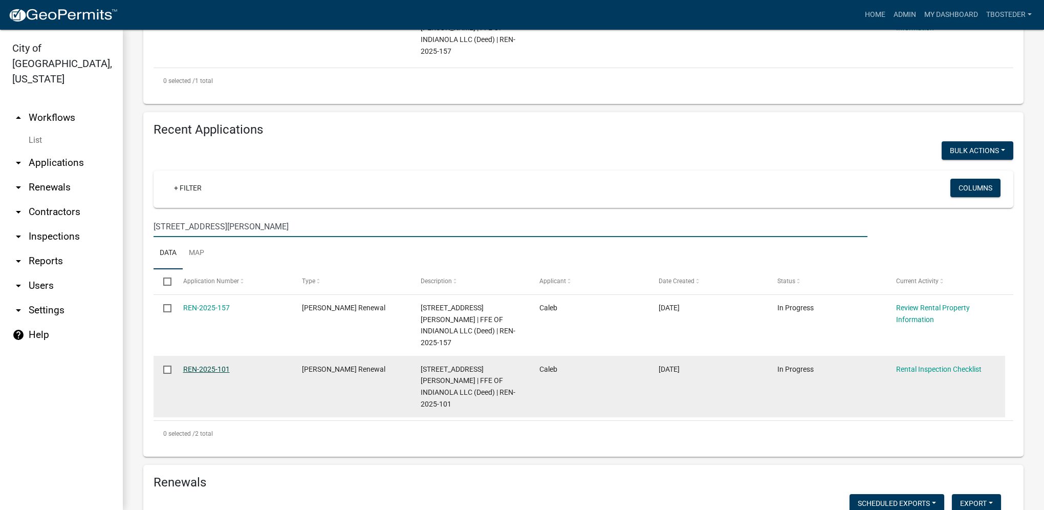
click at [214, 365] on link "REN-2025-101" at bounding box center [206, 369] width 47 height 8
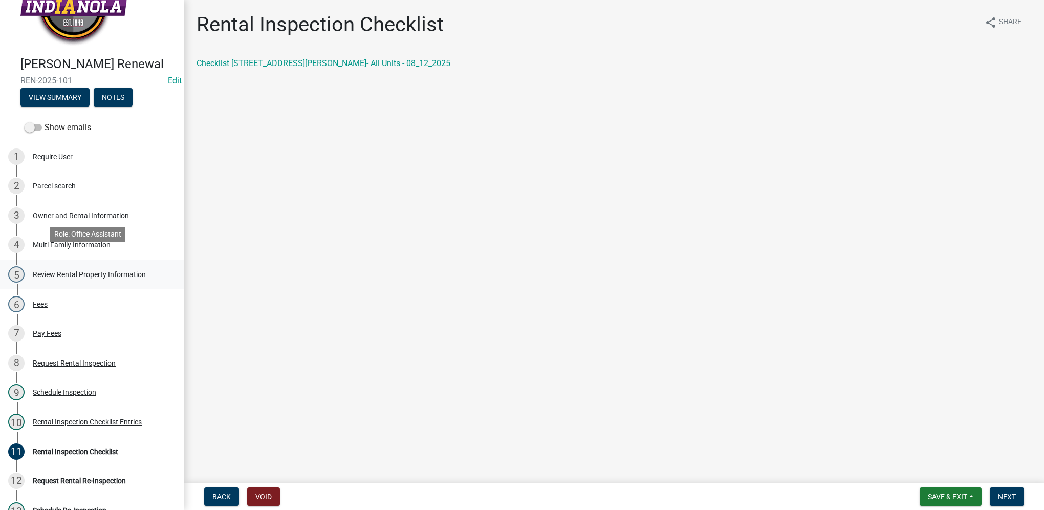
scroll to position [102, 0]
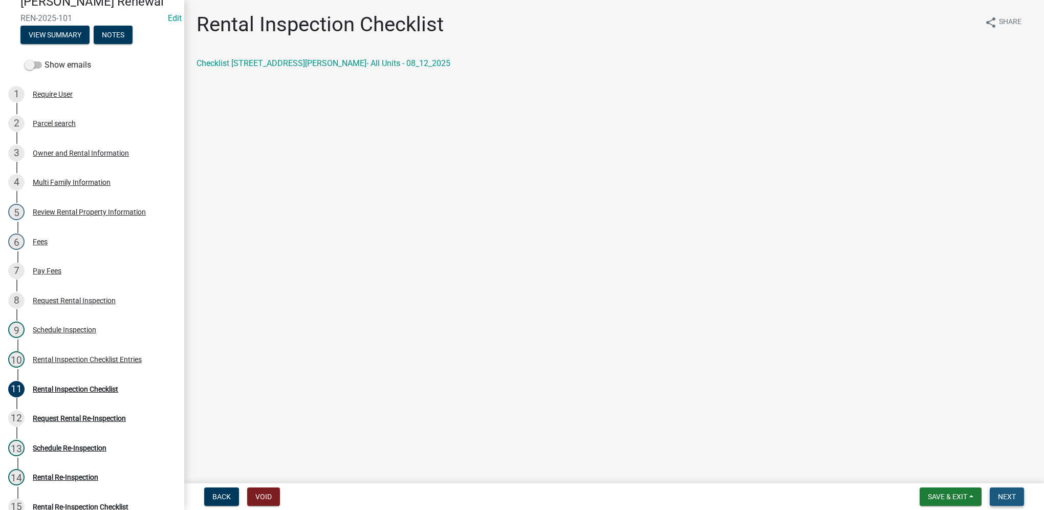
click at [1011, 498] on span "Next" at bounding box center [1007, 496] width 18 height 8
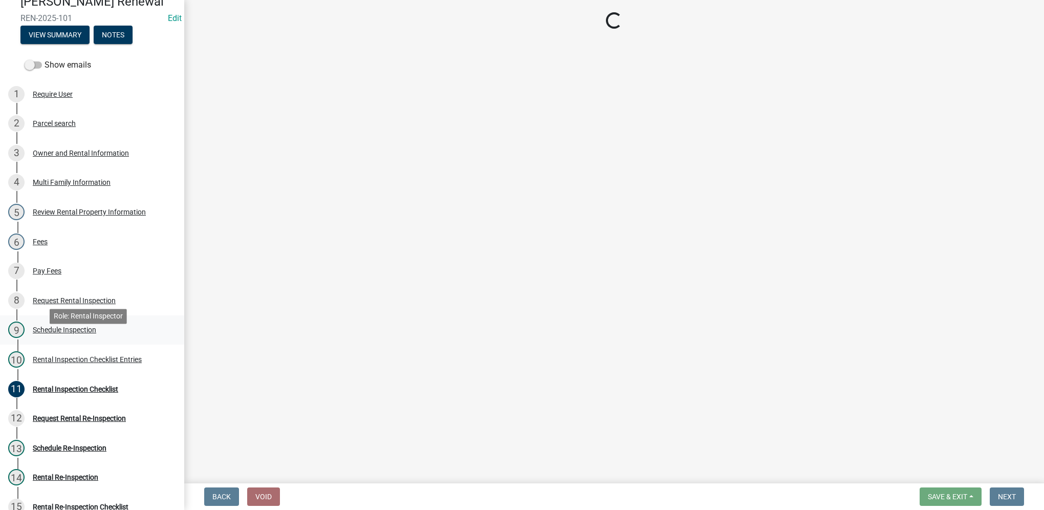
click at [132, 338] on div "9 Schedule Inspection" at bounding box center [88, 329] width 160 height 16
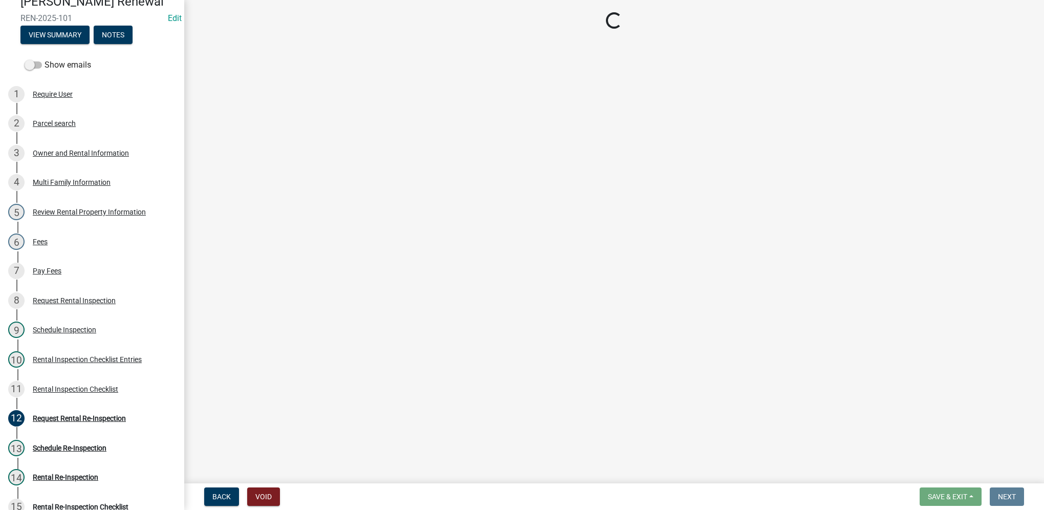
select select "252c9b68-f941-49e4-9705-8f6b19d23831"
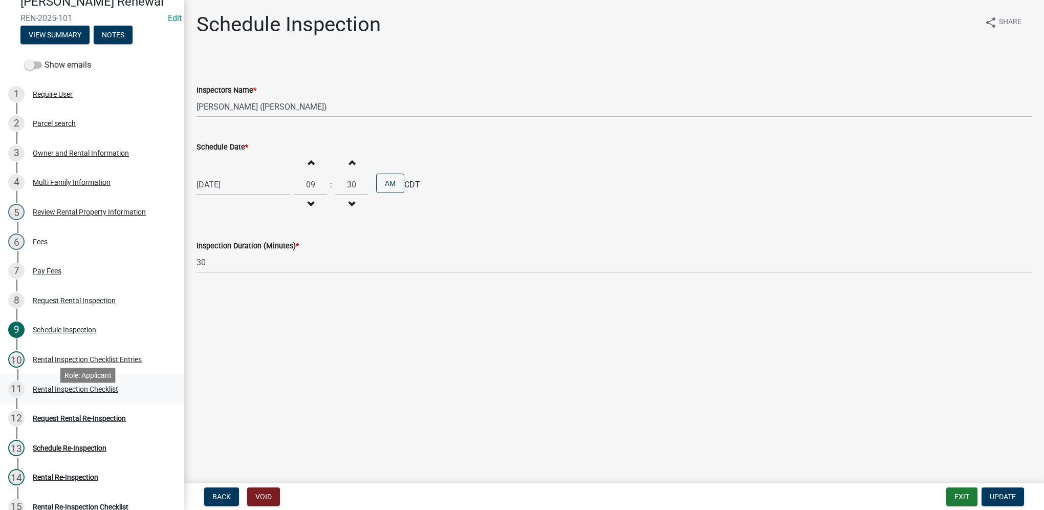
click at [137, 397] on div "11 Rental Inspection Checklist" at bounding box center [88, 389] width 160 height 16
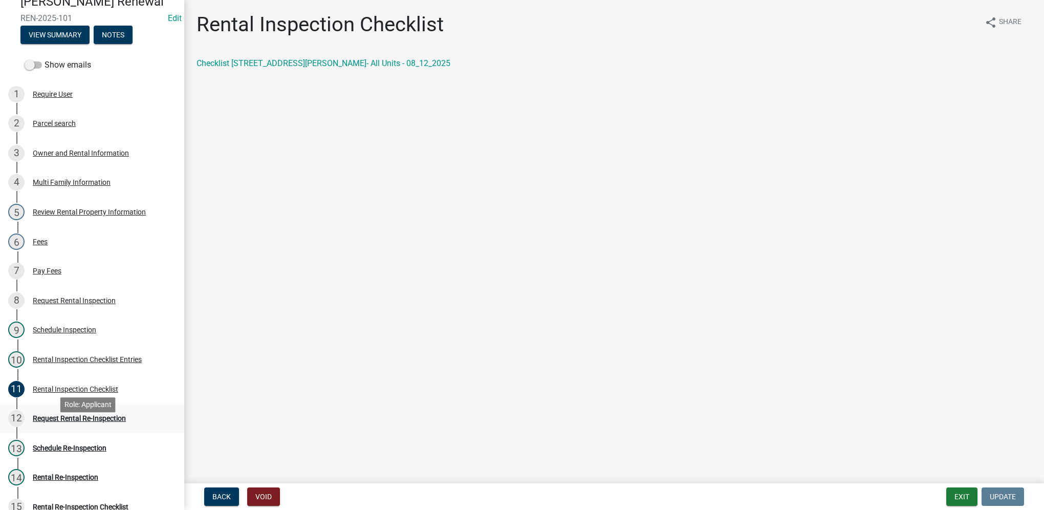
click at [133, 426] on div "12 Request Rental Re-Inspection" at bounding box center [88, 418] width 160 height 16
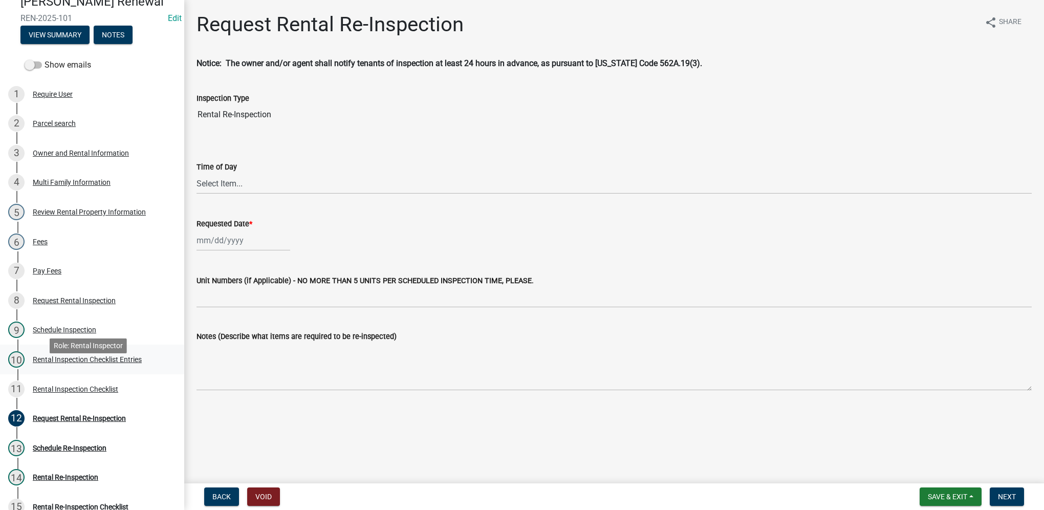
click at [154, 368] on div "10 Rental Inspection Checklist Entries" at bounding box center [88, 359] width 160 height 16
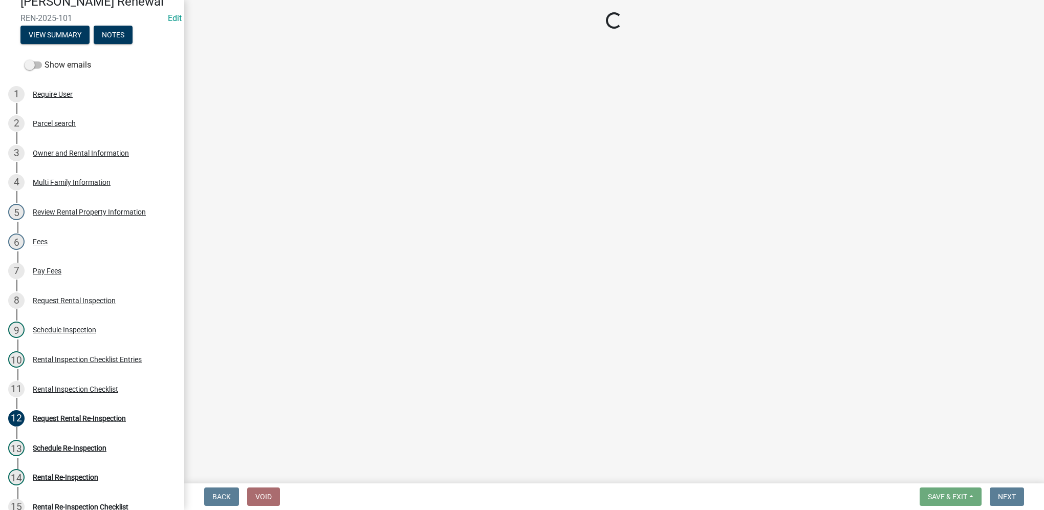
select select "3237a74e-59b5-424e-94fe-d72df491538c"
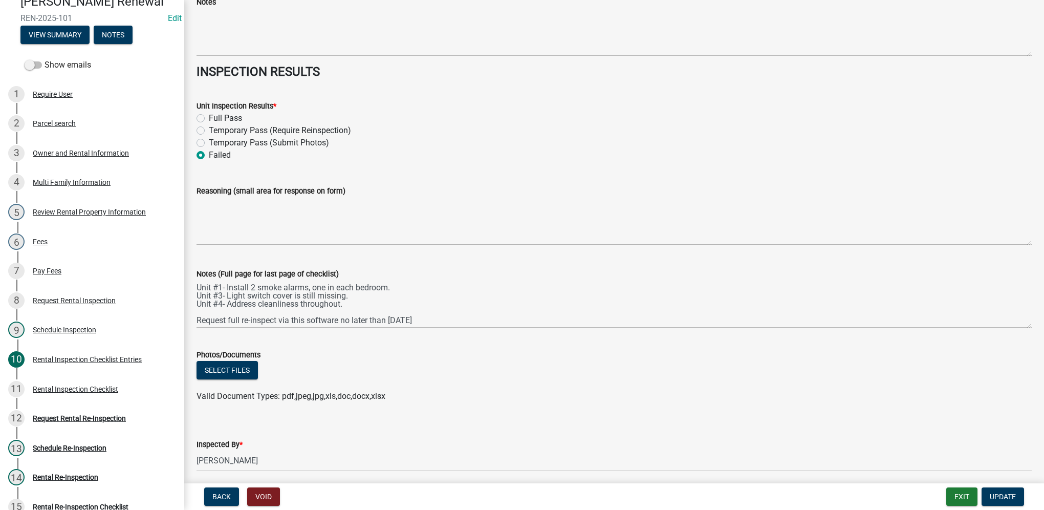
scroll to position [4492, 0]
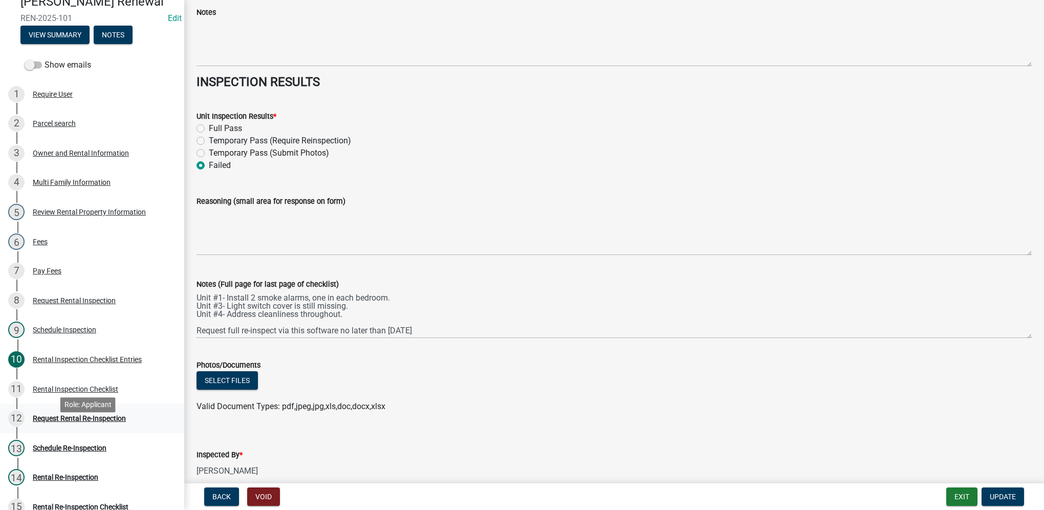
click at [132, 426] on div "12 Request Rental Re-Inspection" at bounding box center [88, 418] width 160 height 16
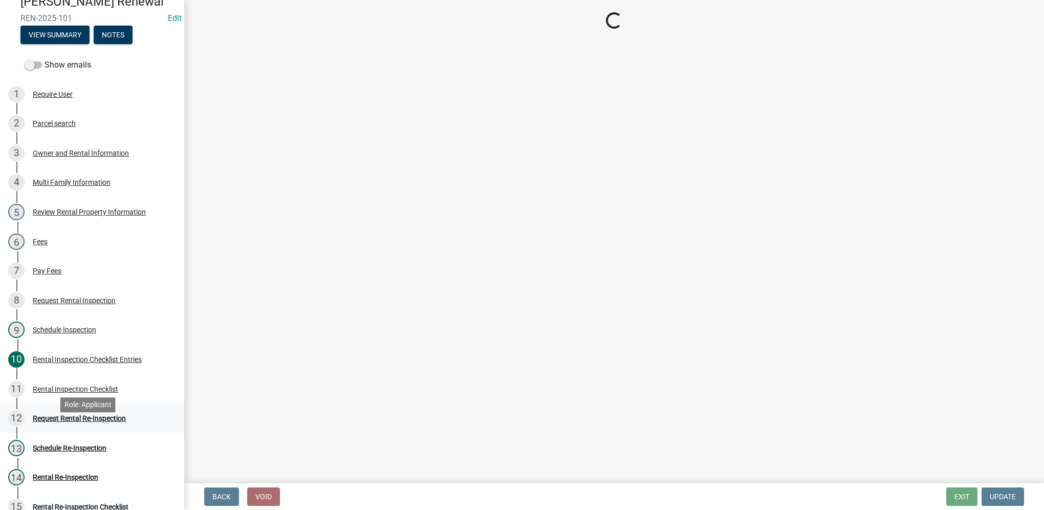
scroll to position [0, 0]
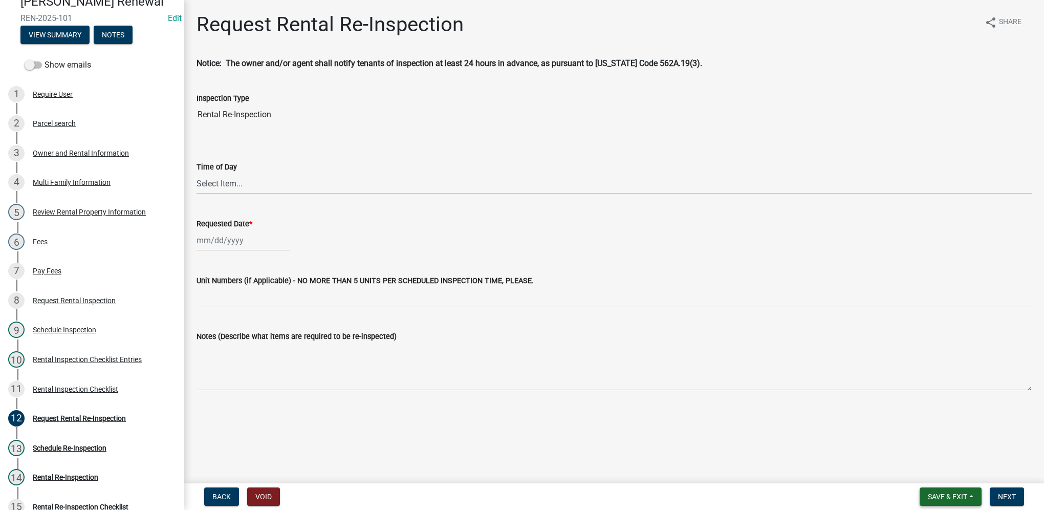
click at [942, 501] on button "Save & Exit" at bounding box center [951, 496] width 62 height 18
click at [945, 476] on button "Save & Exit" at bounding box center [941, 470] width 82 height 25
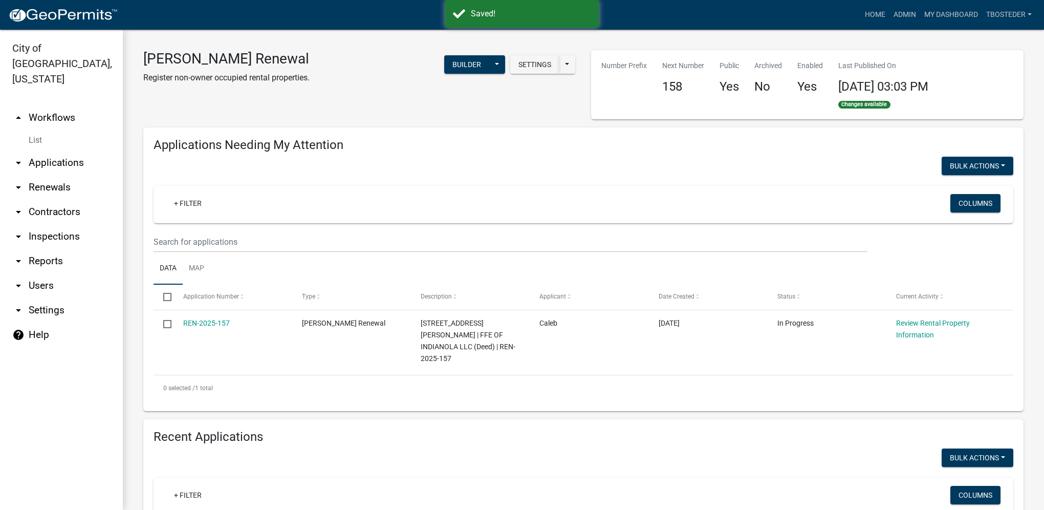
select select "1: 25"
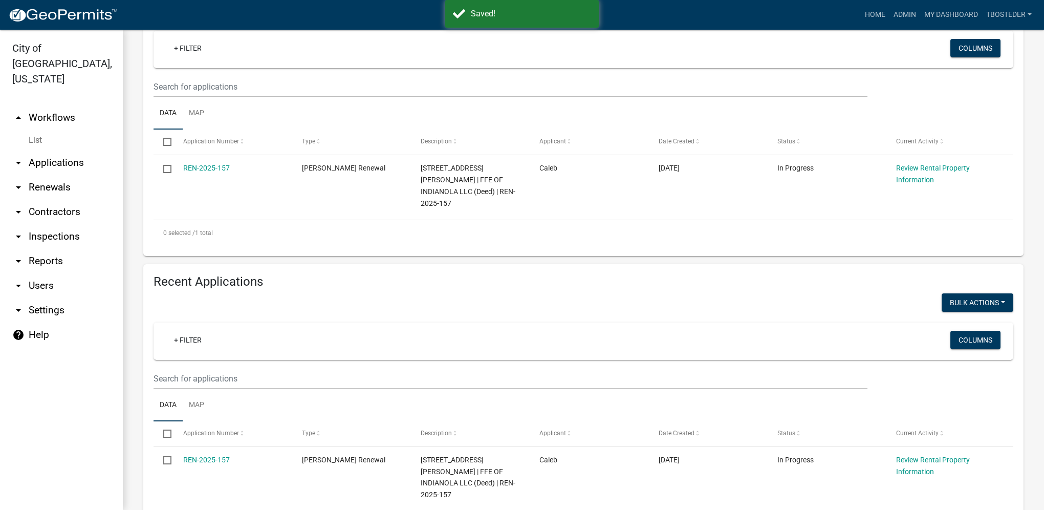
scroll to position [205, 0]
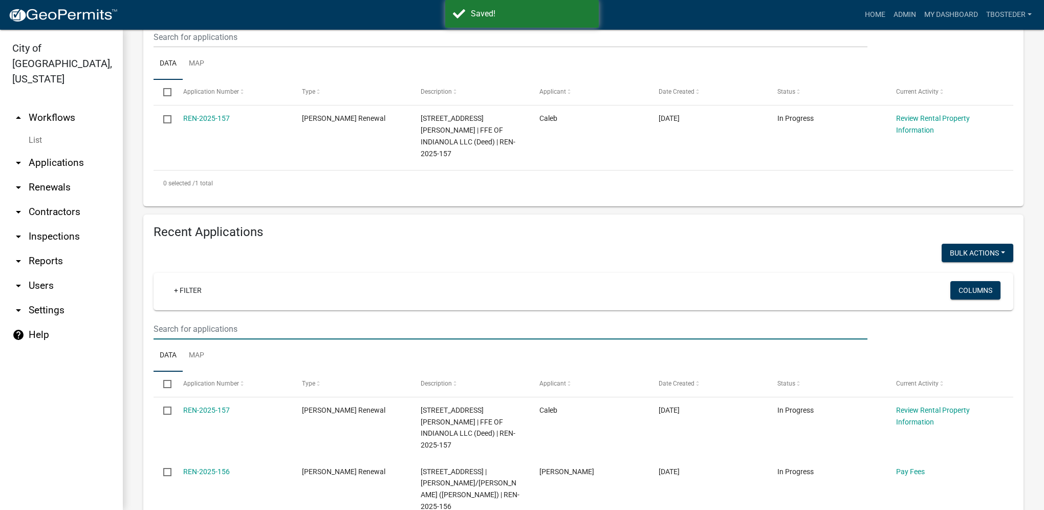
click at [270, 48] on input "text" at bounding box center [511, 37] width 714 height 21
paste input "[STREET_ADDRESS][PERSON_NAME]"
type input "[STREET_ADDRESS][PERSON_NAME]"
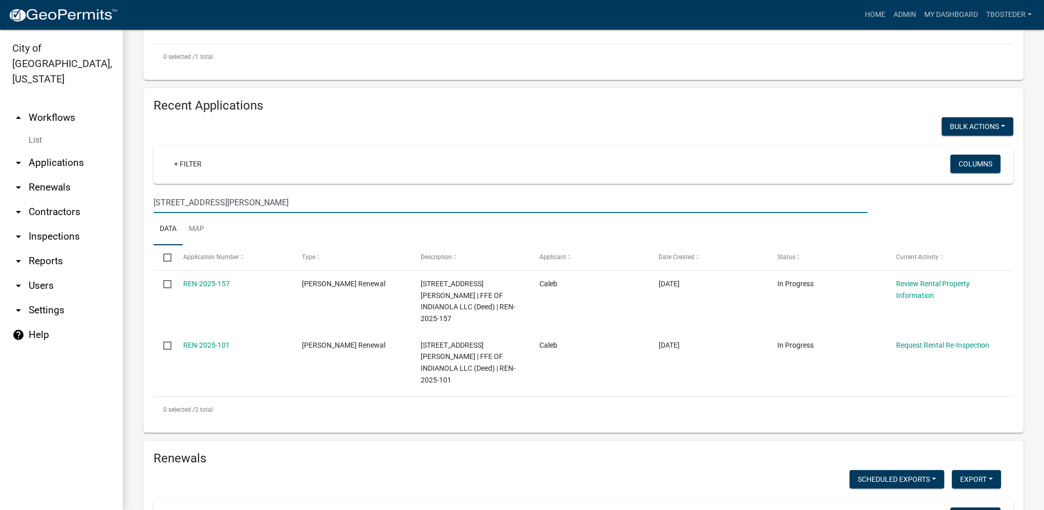
scroll to position [358, 0]
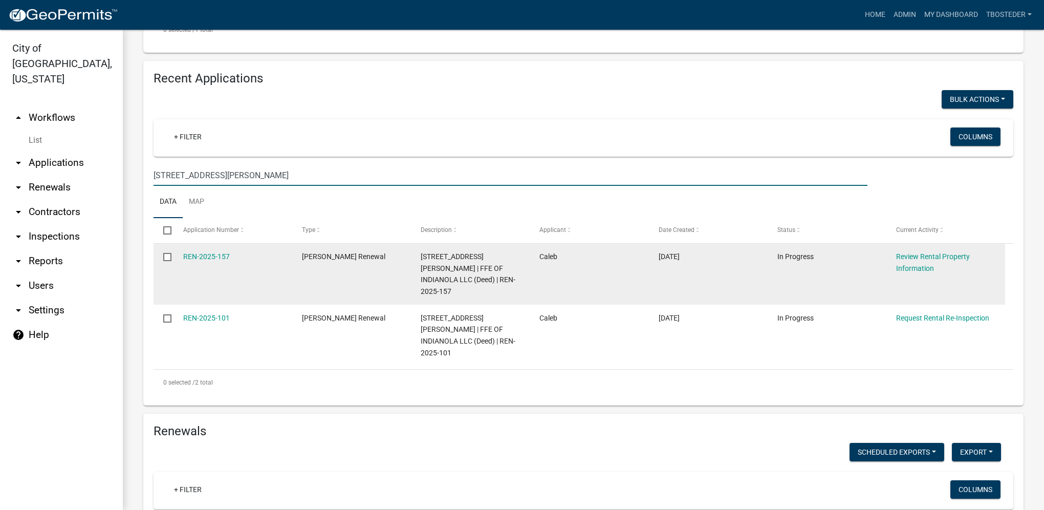
click at [166, 253] on input "checkbox" at bounding box center [166, 256] width 7 height 7
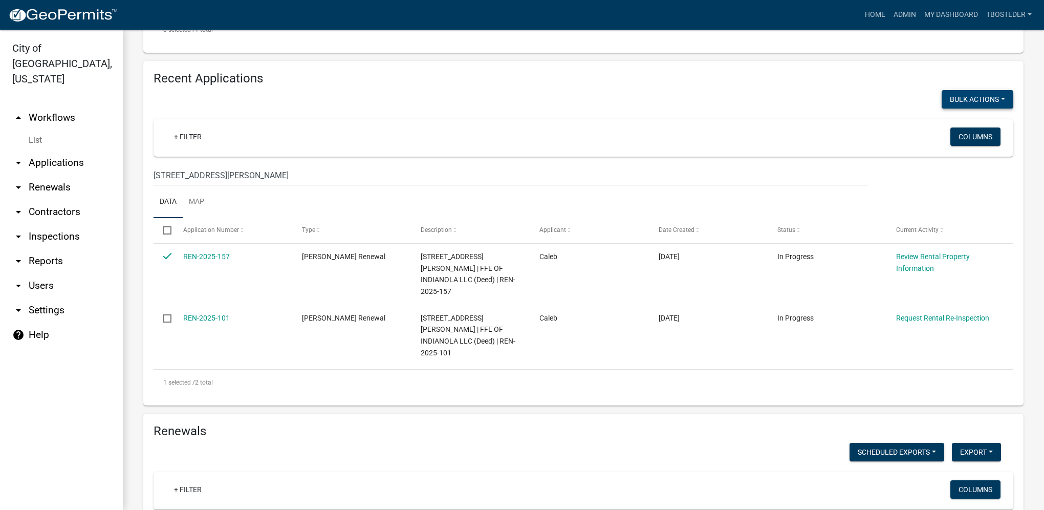
click at [946, 118] on button "Void" at bounding box center [973, 126] width 82 height 25
checkbox input "false"
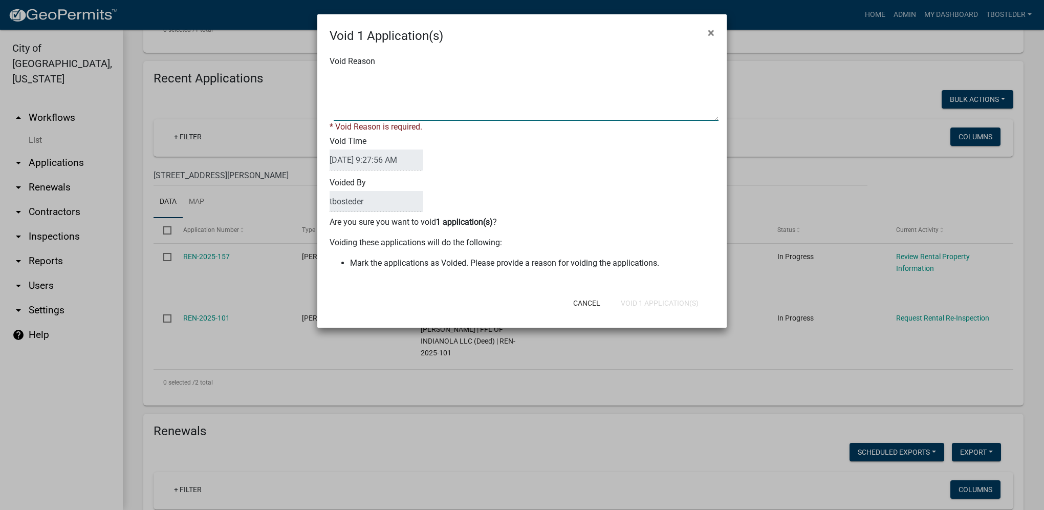
click at [510, 100] on textarea "Void Reason" at bounding box center [526, 95] width 385 height 51
type textarea "duplicate"
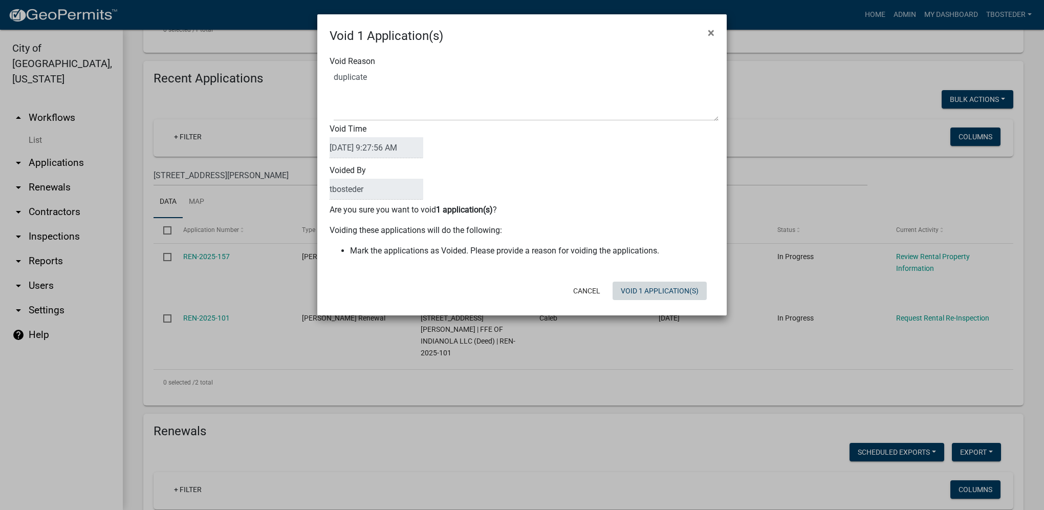
click at [637, 306] on div "Void 1 Application(s) × Void Reason Void Time [DATE] 9:27:56 AM Voided By tbost…" at bounding box center [521, 164] width 409 height 301
click at [644, 290] on button "Void 1 Application(s)" at bounding box center [660, 291] width 94 height 18
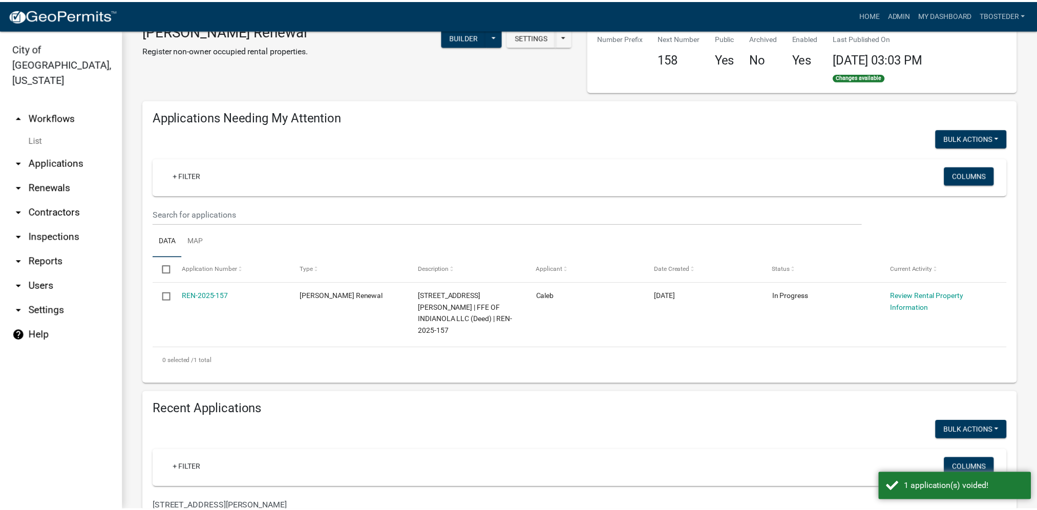
scroll to position [0, 0]
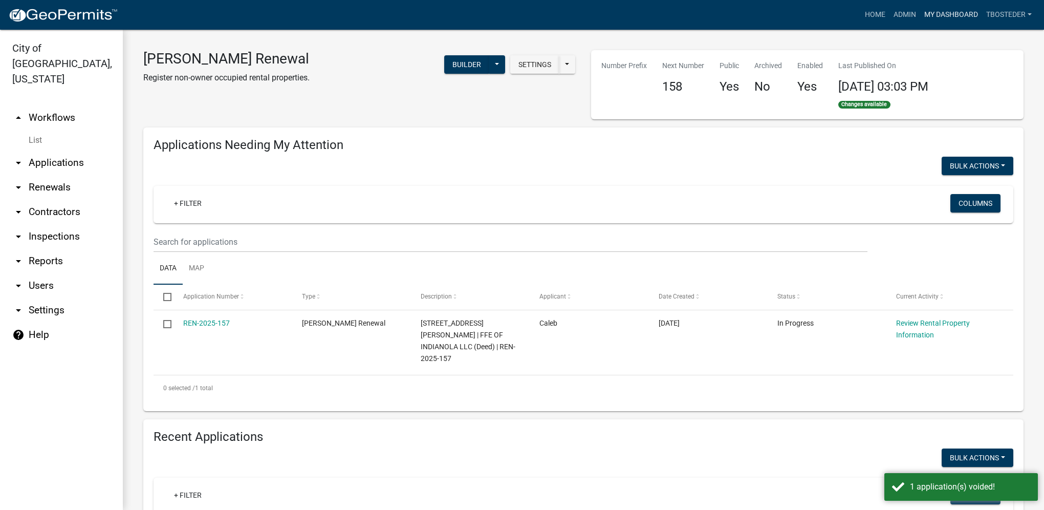
click at [964, 19] on link "My Dashboard" at bounding box center [951, 14] width 62 height 19
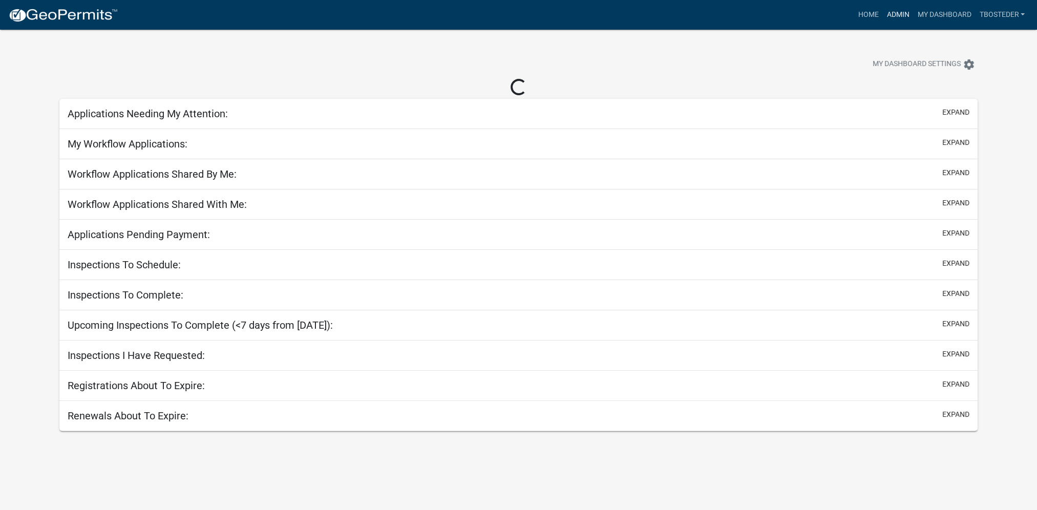
click at [895, 19] on link "Admin" at bounding box center [897, 14] width 31 height 19
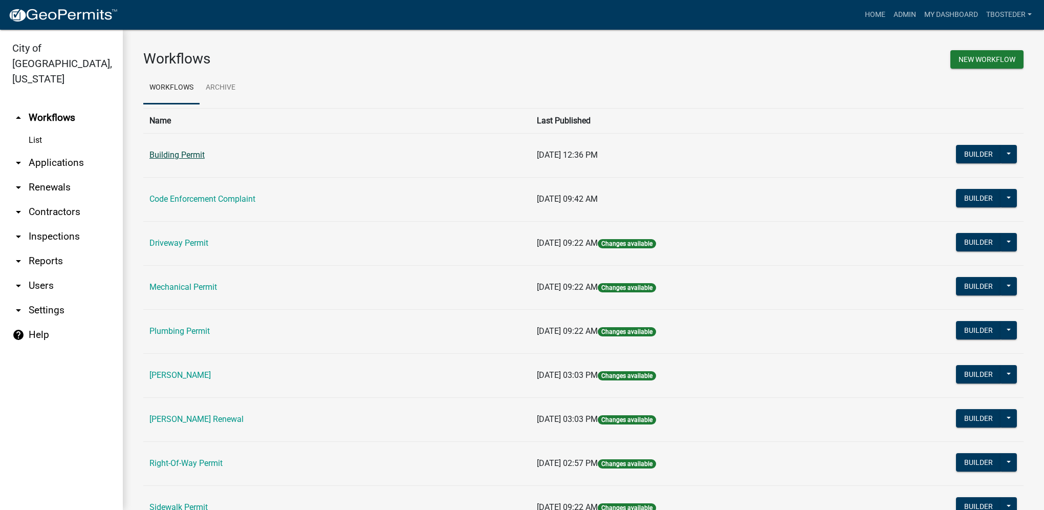
click at [160, 150] on link "Building Permit" at bounding box center [176, 155] width 55 height 10
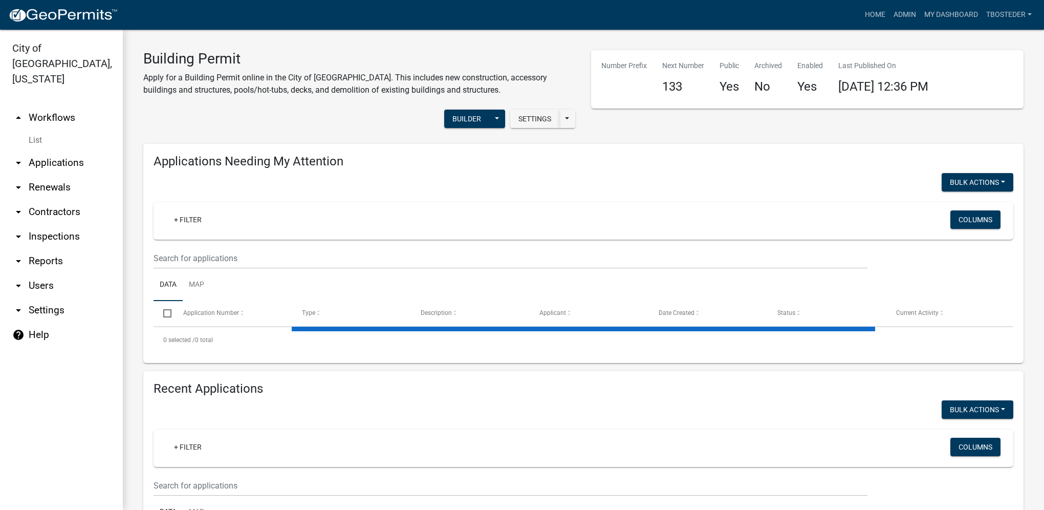
select select "1: 25"
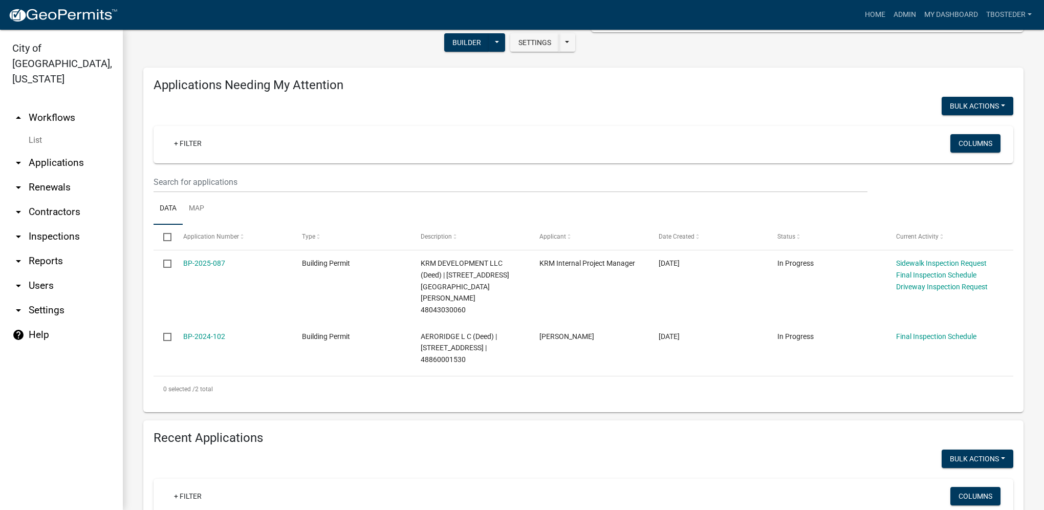
scroll to position [205, 0]
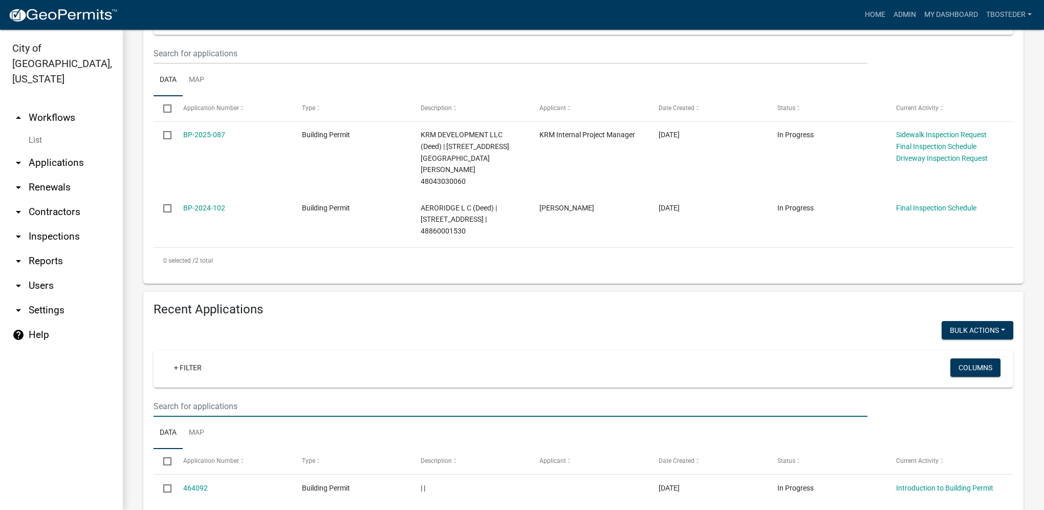
click at [270, 64] on input "text" at bounding box center [511, 53] width 714 height 21
paste input "2314 N 8TH ST"
type input "2314 N 8TH ST"
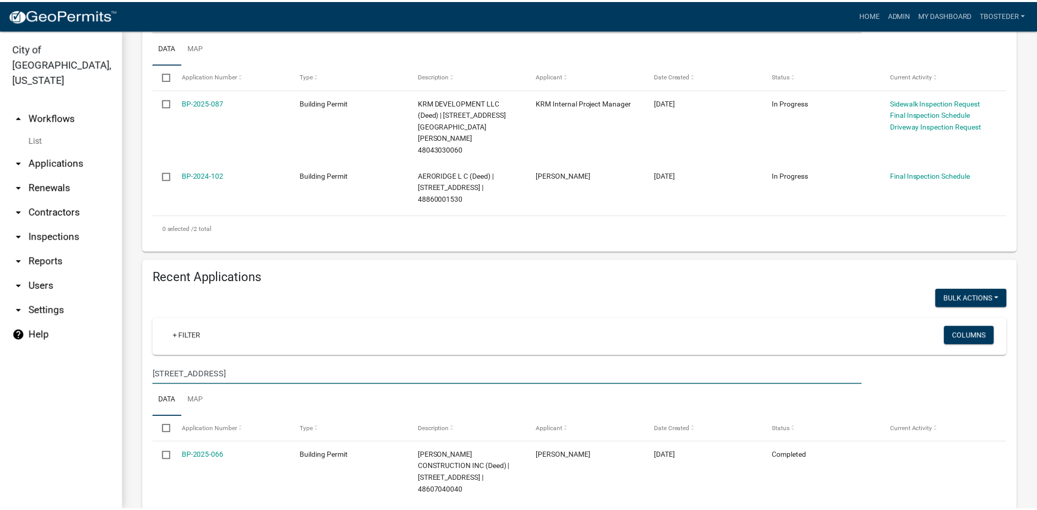
scroll to position [305, 0]
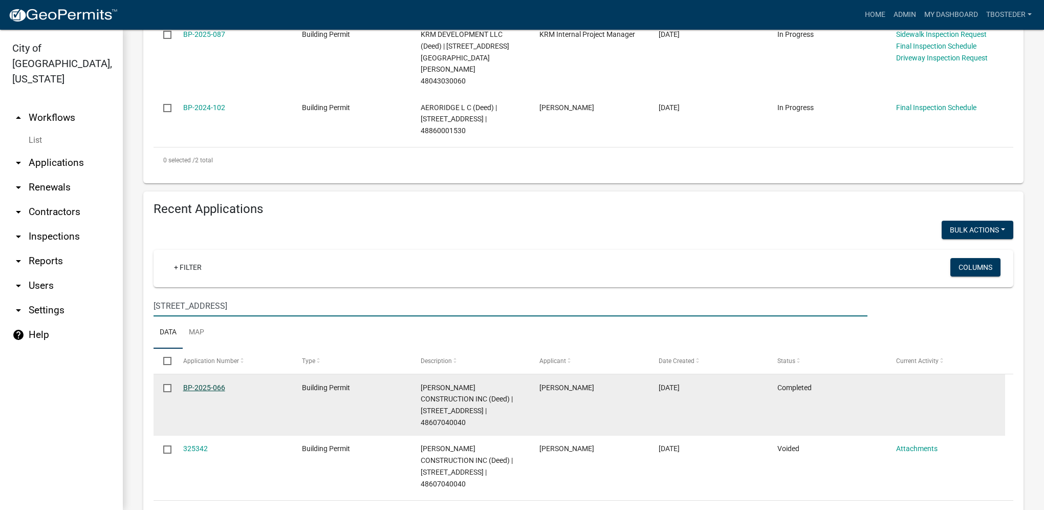
click at [205, 383] on link "BP-2025-066" at bounding box center [204, 387] width 42 height 8
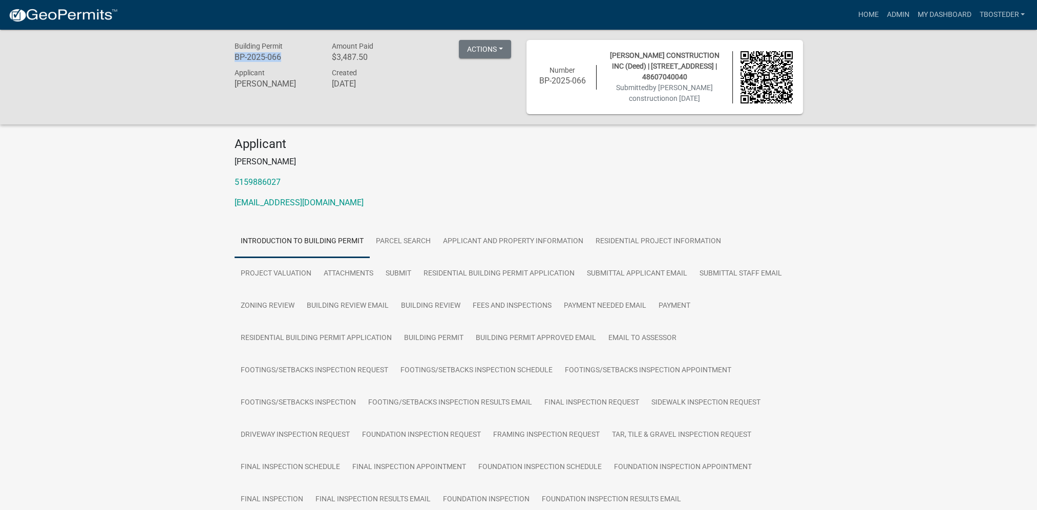
drag, startPoint x: 289, startPoint y: 57, endPoint x: 235, endPoint y: 61, distance: 53.4
click at [235, 61] on h6 "BP-2025-066" at bounding box center [275, 57] width 82 height 10
copy h6 "BP-2025-066"
click at [670, 298] on link "Payment" at bounding box center [674, 306] width 44 height 33
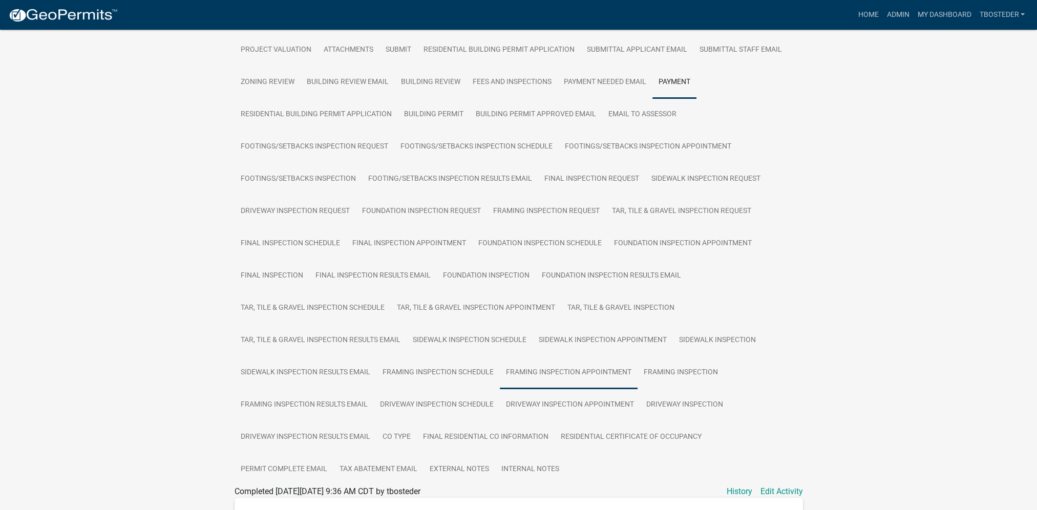
scroll to position [205, 0]
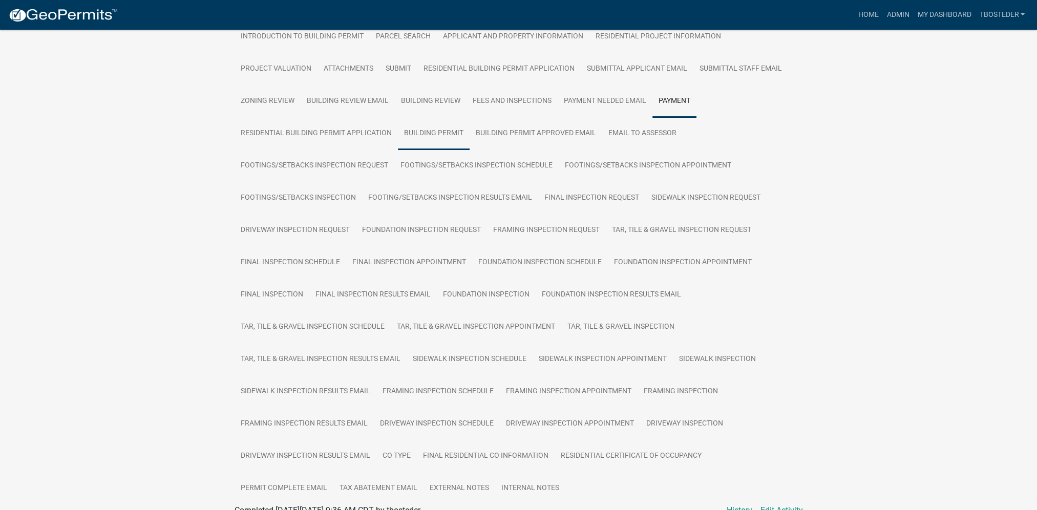
click at [436, 140] on link "Building Permit" at bounding box center [434, 133] width 72 height 33
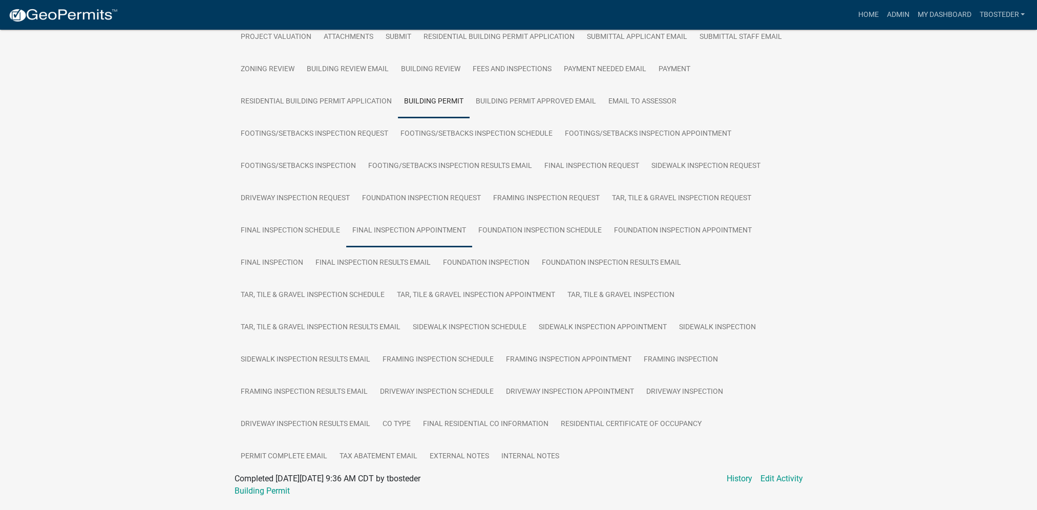
scroll to position [266, 0]
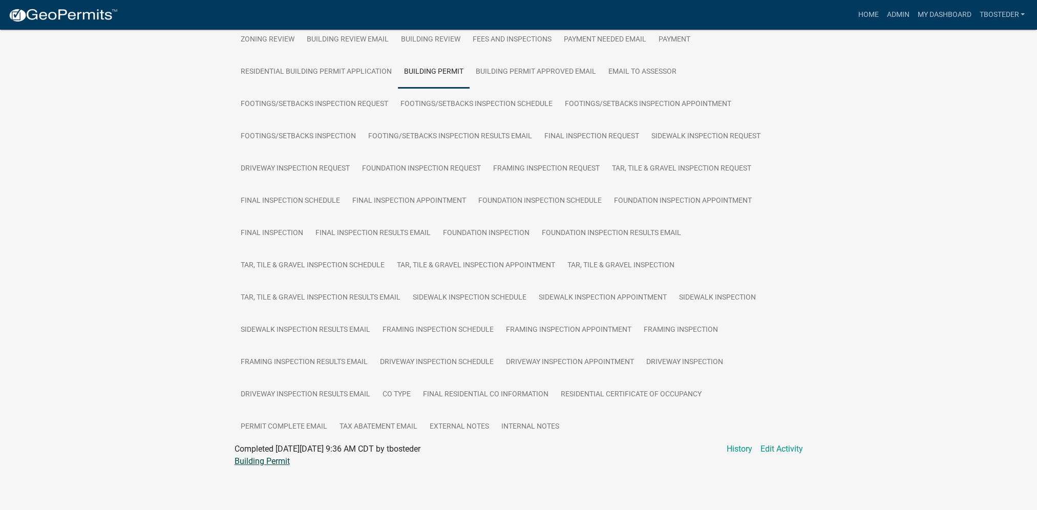
click at [276, 462] on link "Building Permit" at bounding box center [261, 461] width 55 height 10
click at [633, 394] on link "Residential Certificate of Occupancy" at bounding box center [630, 394] width 153 height 33
click at [362, 463] on link "Residential Certificate of Occupancy" at bounding box center [299, 461] width 131 height 10
drag, startPoint x: 326, startPoint y: 446, endPoint x: 352, endPoint y: 446, distance: 26.6
click at [352, 446] on span "Completed On Thursday, May 29, 2025 at 8:12 AM CDT by T. Little" at bounding box center [323, 449] width 178 height 10
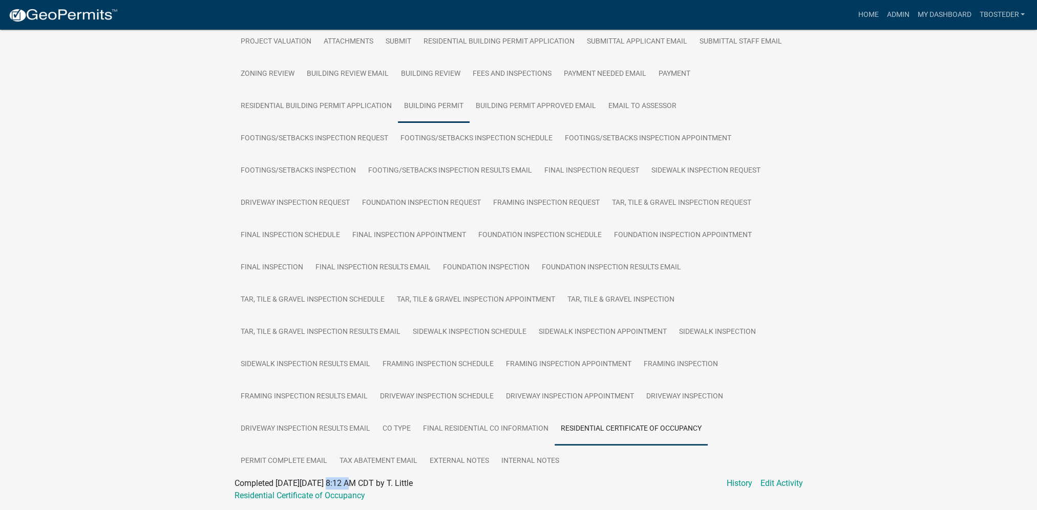
scroll to position [164, 0]
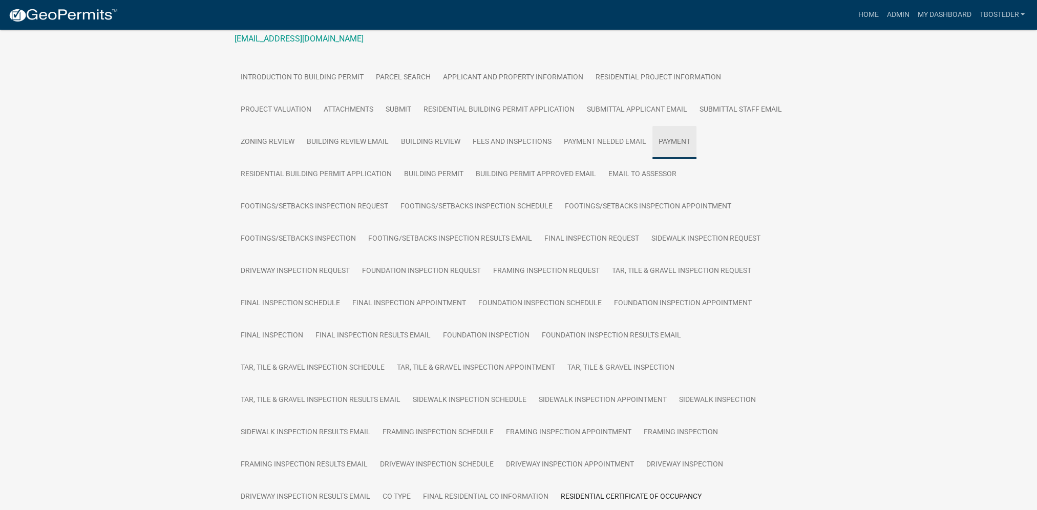
click at [674, 150] on link "Payment" at bounding box center [674, 142] width 44 height 33
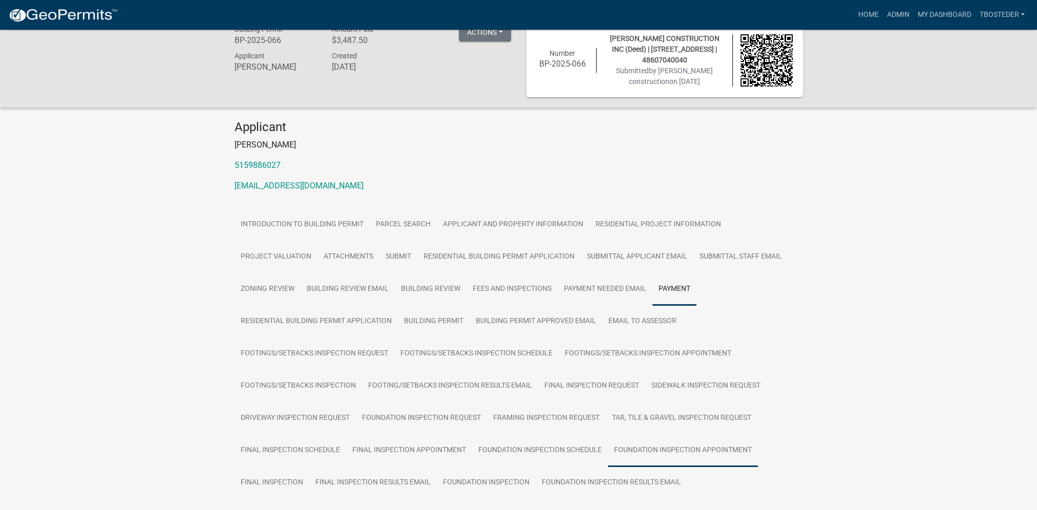
scroll to position [10, 0]
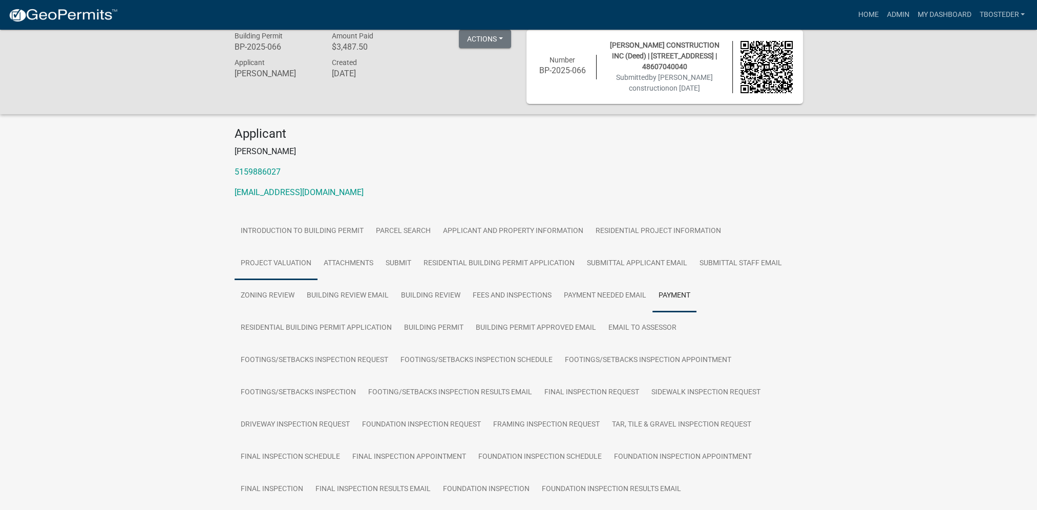
click at [263, 256] on link "Project Valuation" at bounding box center [275, 263] width 83 height 33
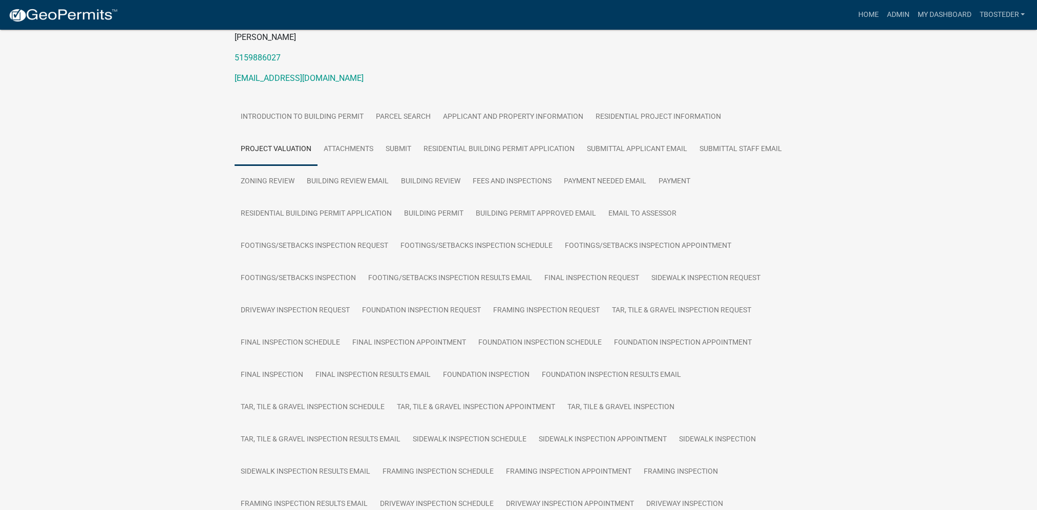
scroll to position [122, 0]
click at [667, 125] on link "Residential Project Information" at bounding box center [658, 119] width 138 height 33
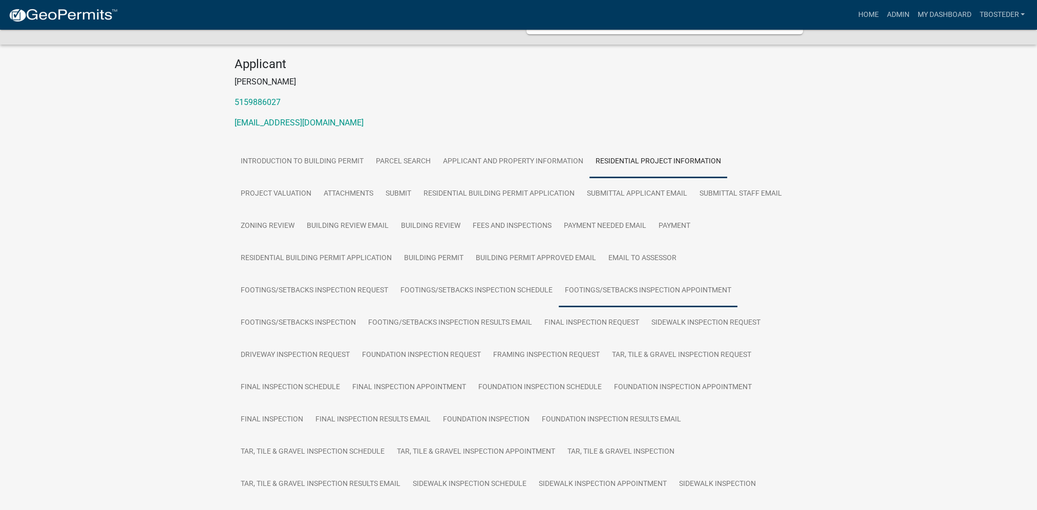
scroll to position [0, 0]
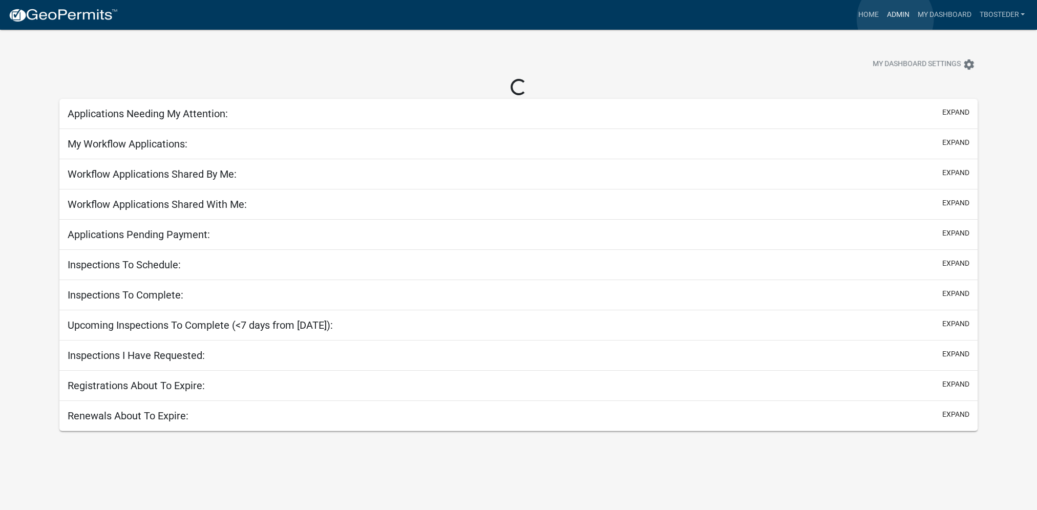
click at [895, 20] on link "Admin" at bounding box center [897, 14] width 31 height 19
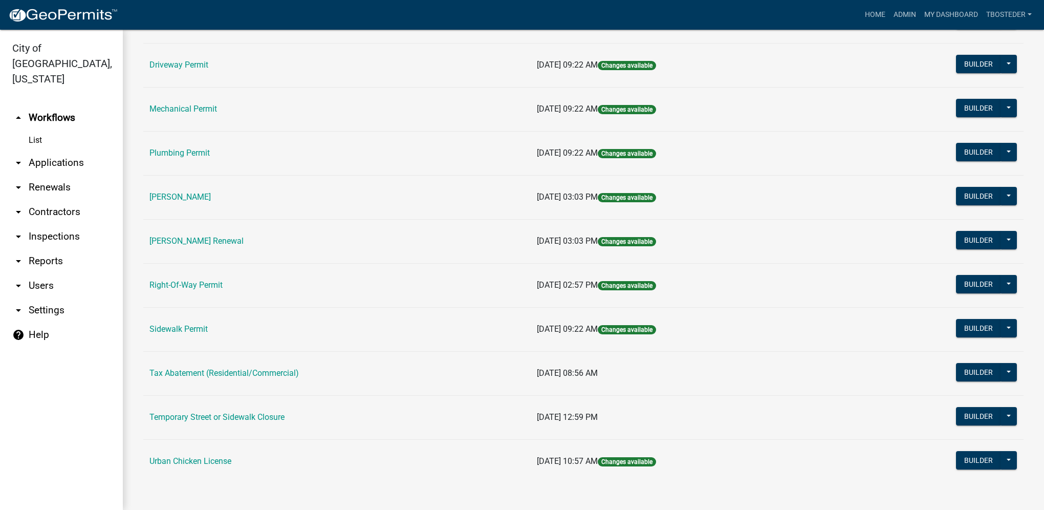
scroll to position [179, 0]
click at [180, 371] on link "Tax Abatement (Residential/Commercial)" at bounding box center [223, 373] width 149 height 10
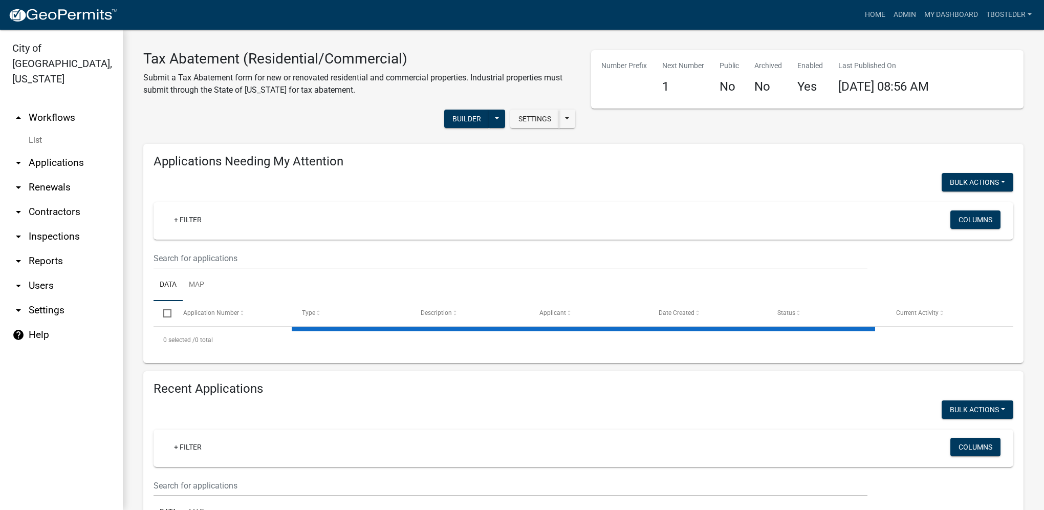
select select "1: 25"
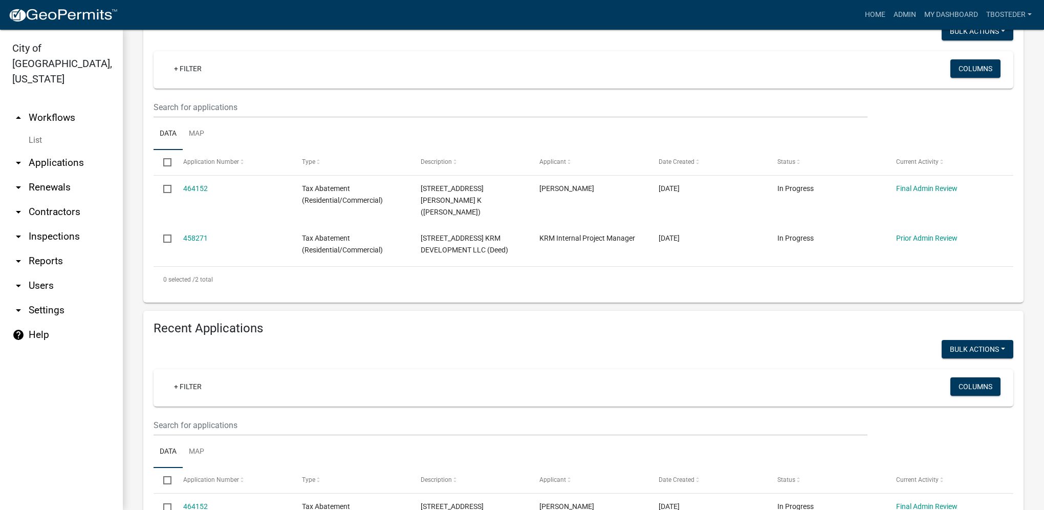
scroll to position [154, 0]
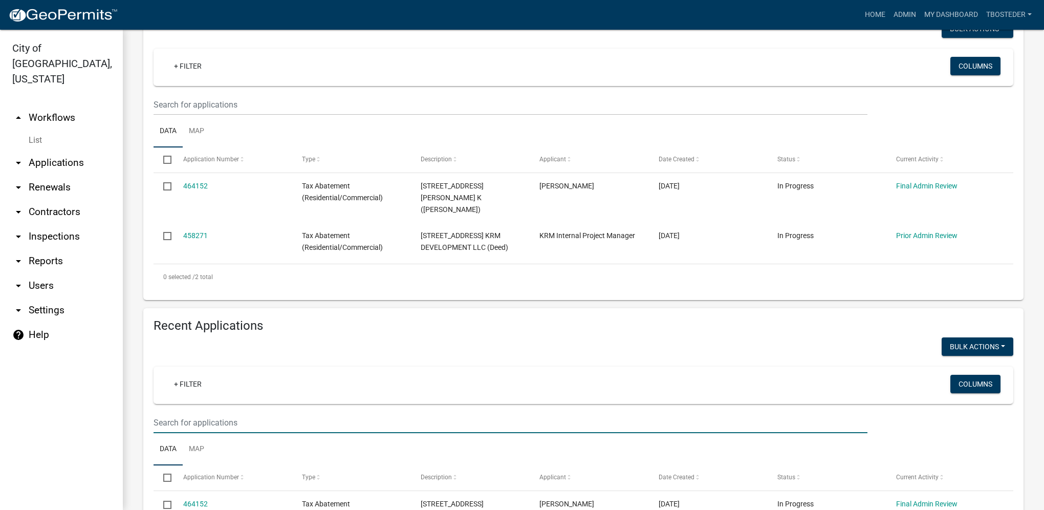
click at [163, 115] on input "text" at bounding box center [511, 104] width 714 height 21
paste input "2314 N 8TH ST"
type input "2314 N 8TH ST"
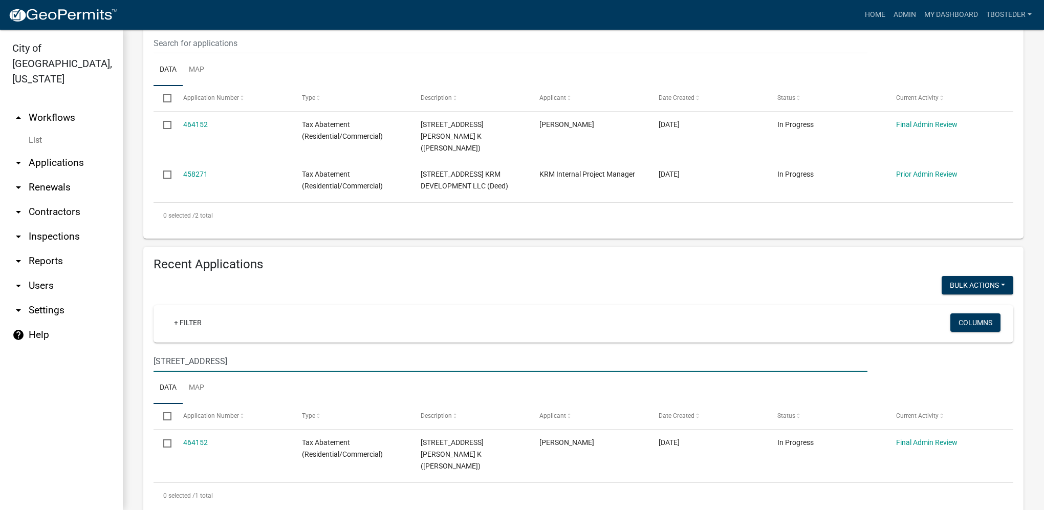
scroll to position [221, 0]
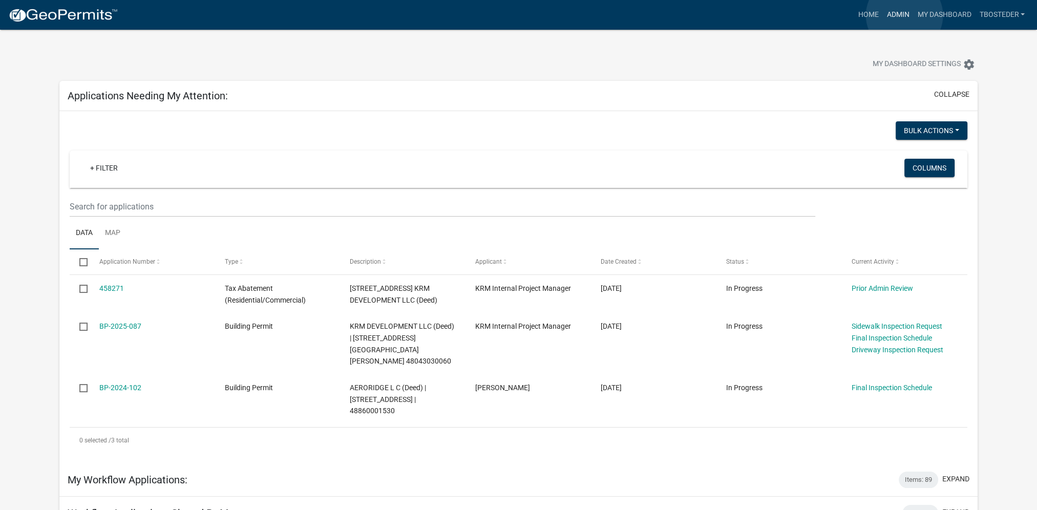
click at [904, 15] on link "Admin" at bounding box center [897, 14] width 31 height 19
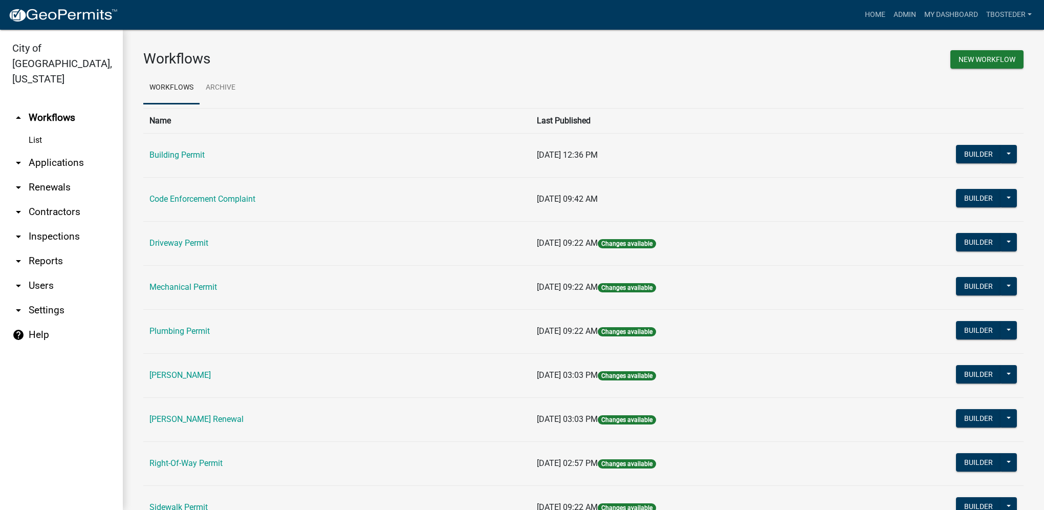
click at [66, 249] on link "arrow_drop_down Reports" at bounding box center [61, 261] width 123 height 25
select select "0: null"
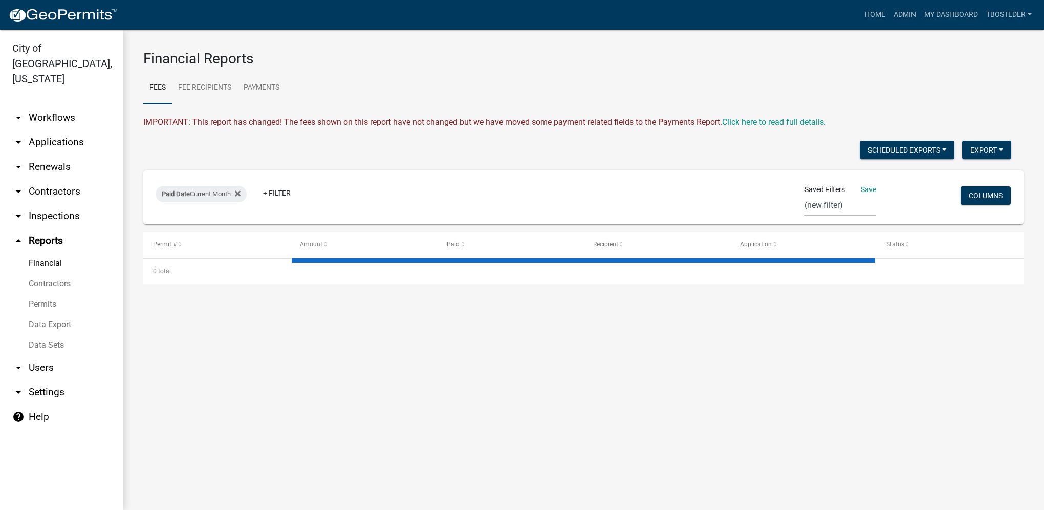
click at [66, 253] on link "Financial" at bounding box center [61, 263] width 123 height 20
select select "2: 50"
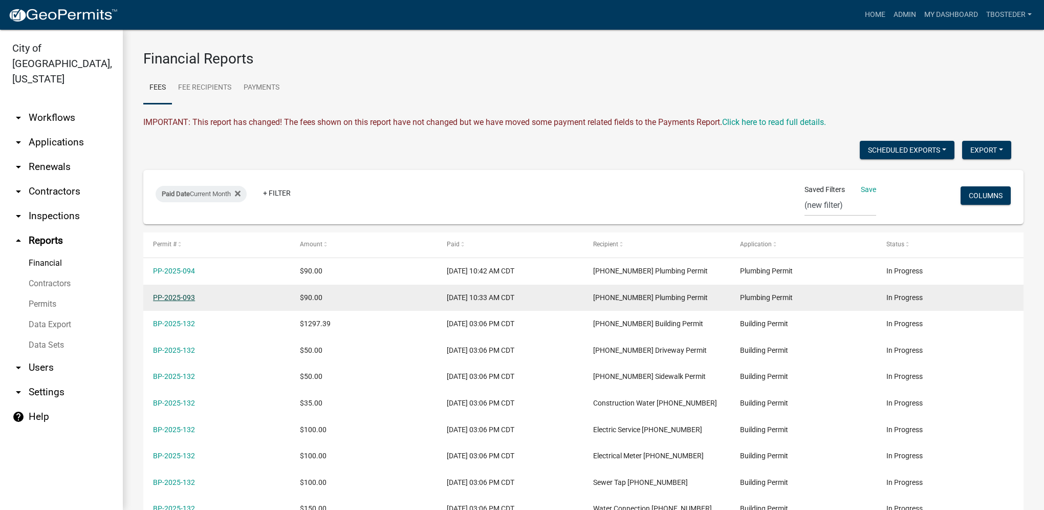
click at [189, 299] on link "PP-2025-093" at bounding box center [174, 297] width 42 height 8
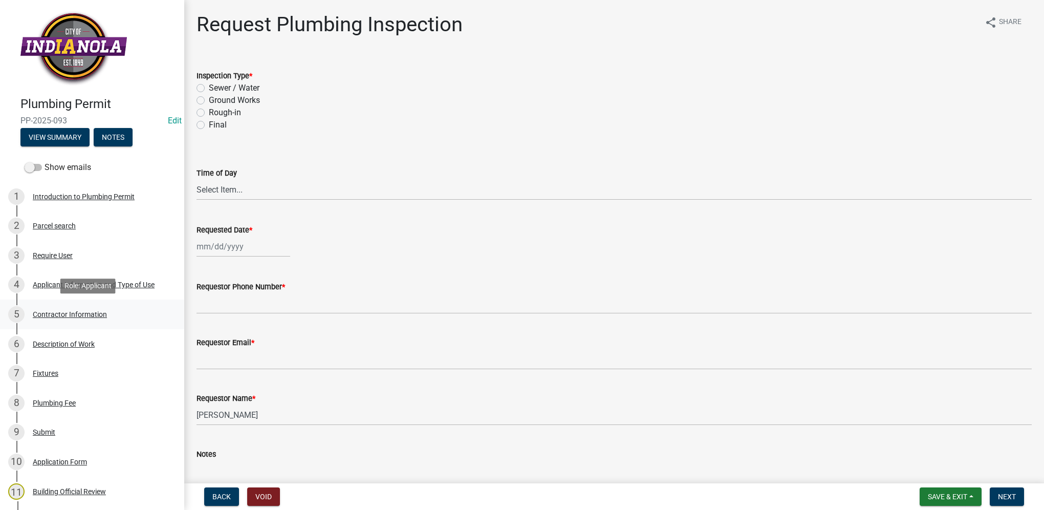
click at [59, 323] on link "5 Contractor Information" at bounding box center [92, 314] width 184 height 30
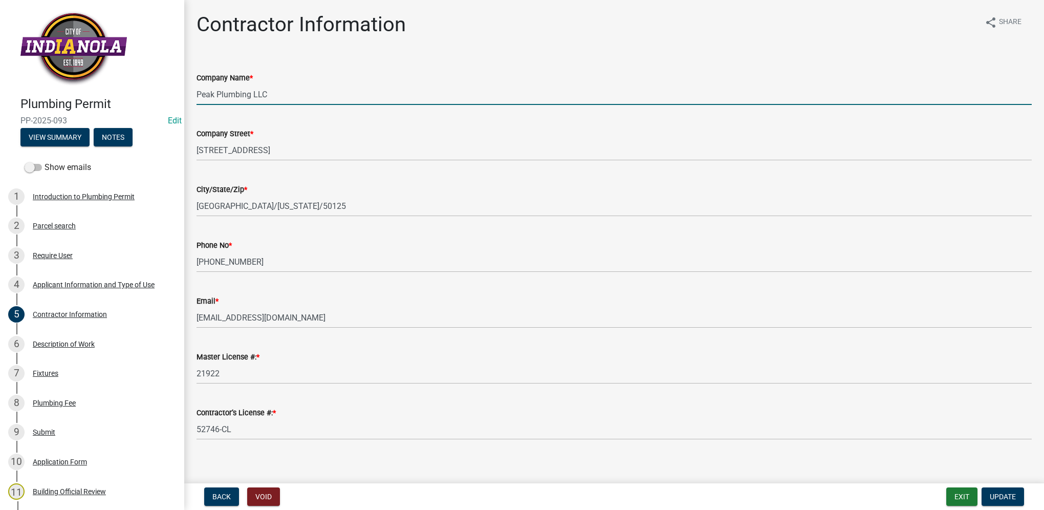
drag, startPoint x: 279, startPoint y: 90, endPoint x: 192, endPoint y: 95, distance: 86.6
click at [192, 95] on div "Company Name * Peak Plumbing LLC" at bounding box center [614, 81] width 851 height 48
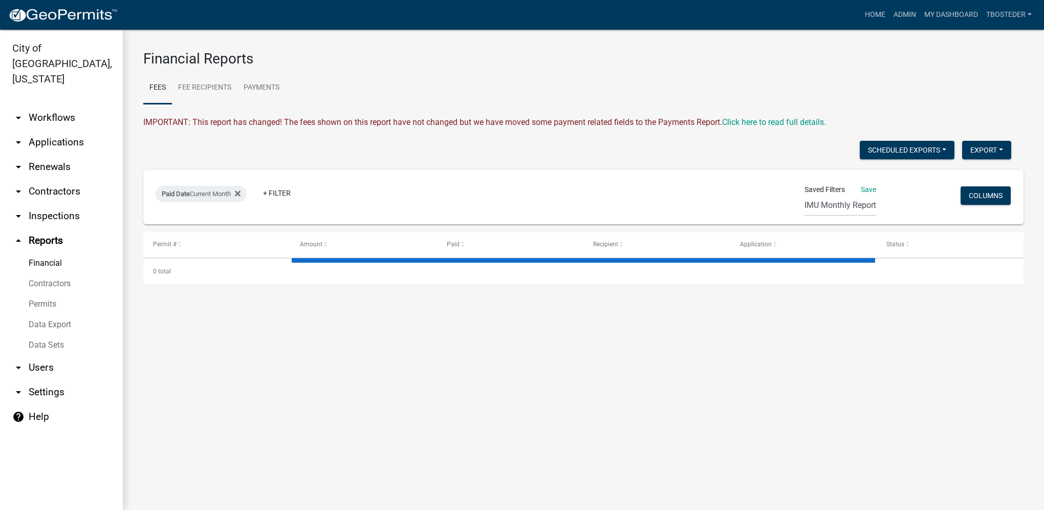
select select "2: 50"
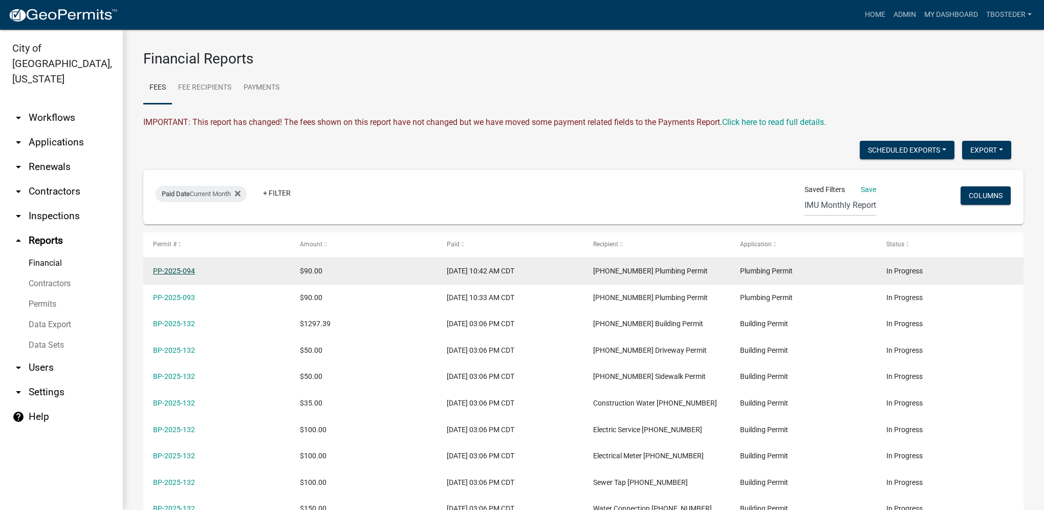
click at [172, 273] on link "PP-2025-094" at bounding box center [174, 271] width 42 height 8
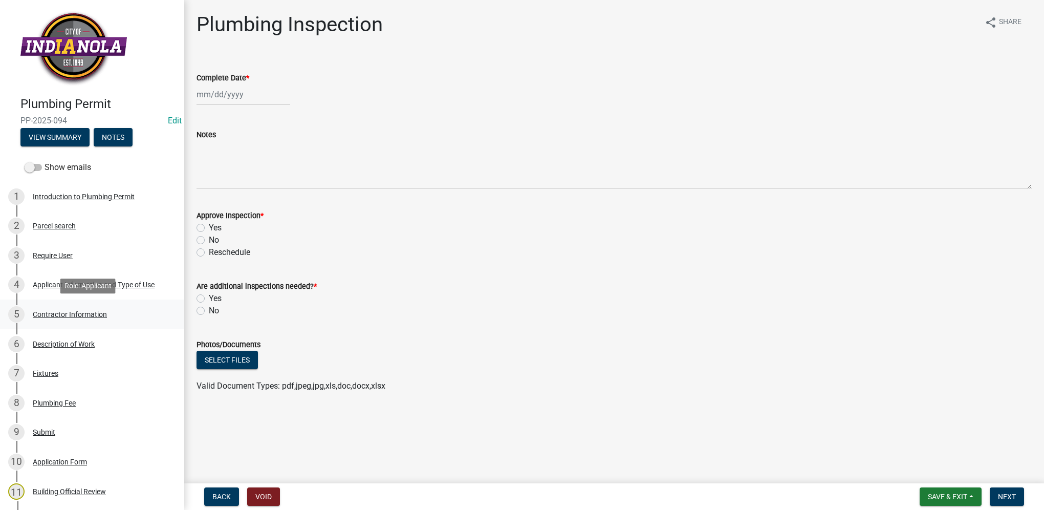
click at [78, 307] on div "5 Contractor Information" at bounding box center [88, 314] width 160 height 16
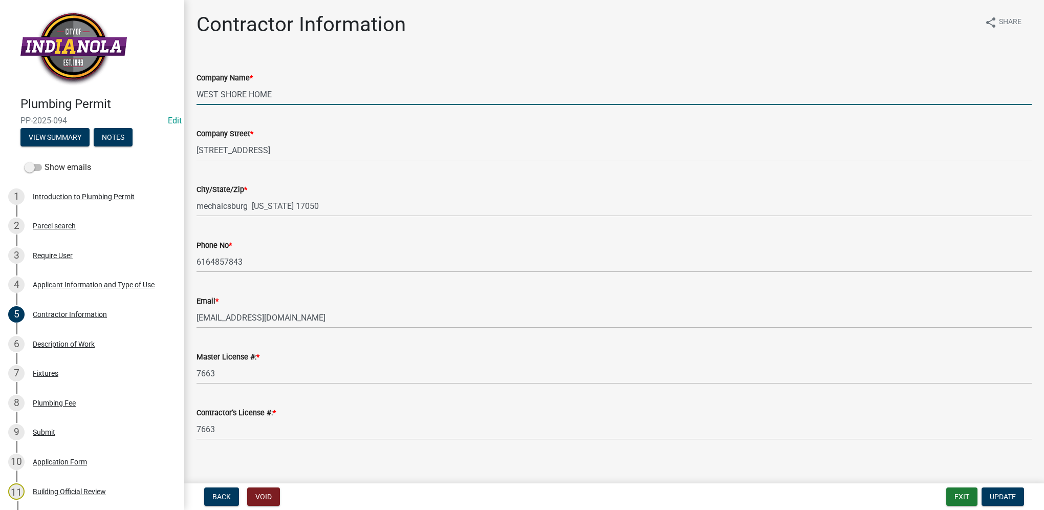
drag, startPoint x: 273, startPoint y: 95, endPoint x: 186, endPoint y: 90, distance: 87.2
click at [186, 90] on div "Contractor Information share Share Company Name * WEST SHORE HOME Company Stree…" at bounding box center [614, 234] width 860 height 445
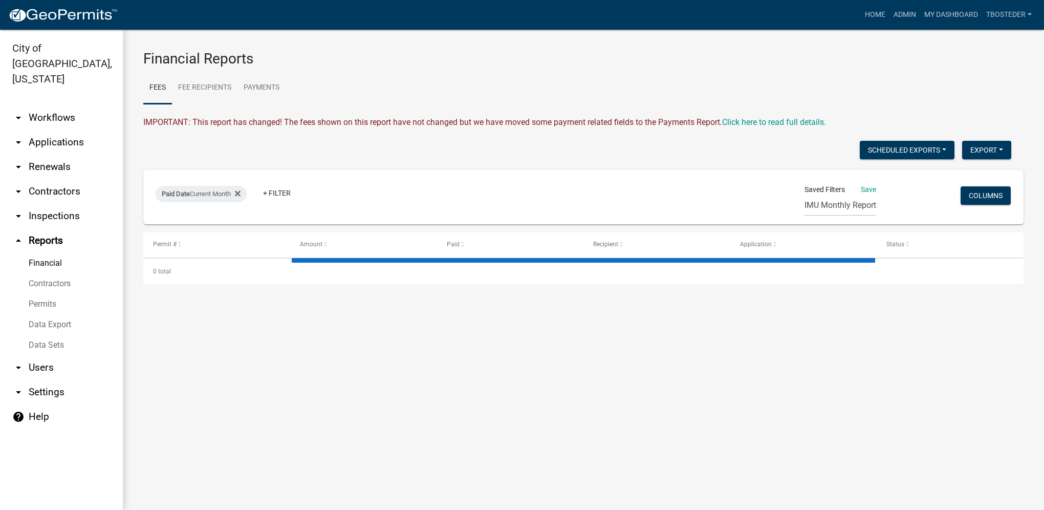
select select "2: 50"
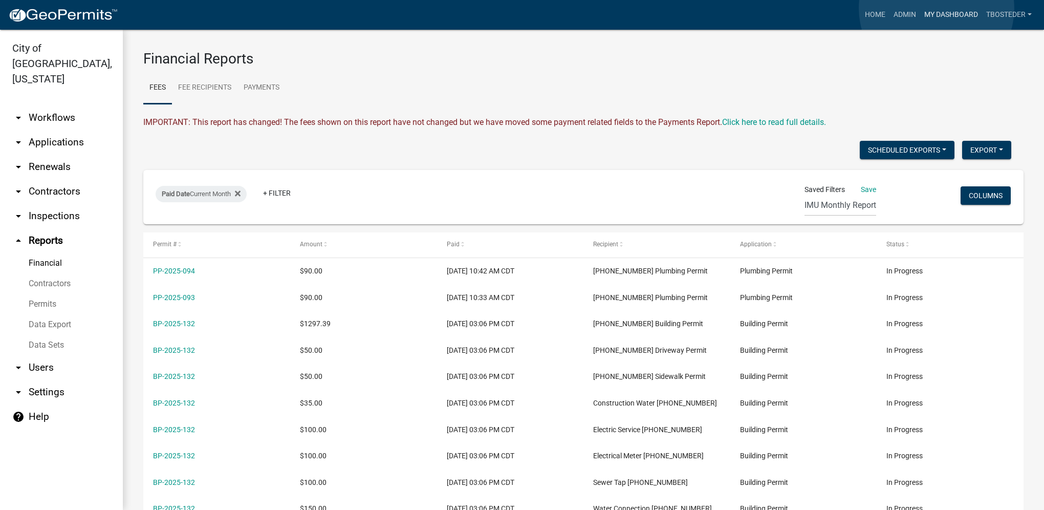
click at [937, 8] on link "My Dashboard" at bounding box center [951, 14] width 62 height 19
